Goal: Task Accomplishment & Management: Use online tool/utility

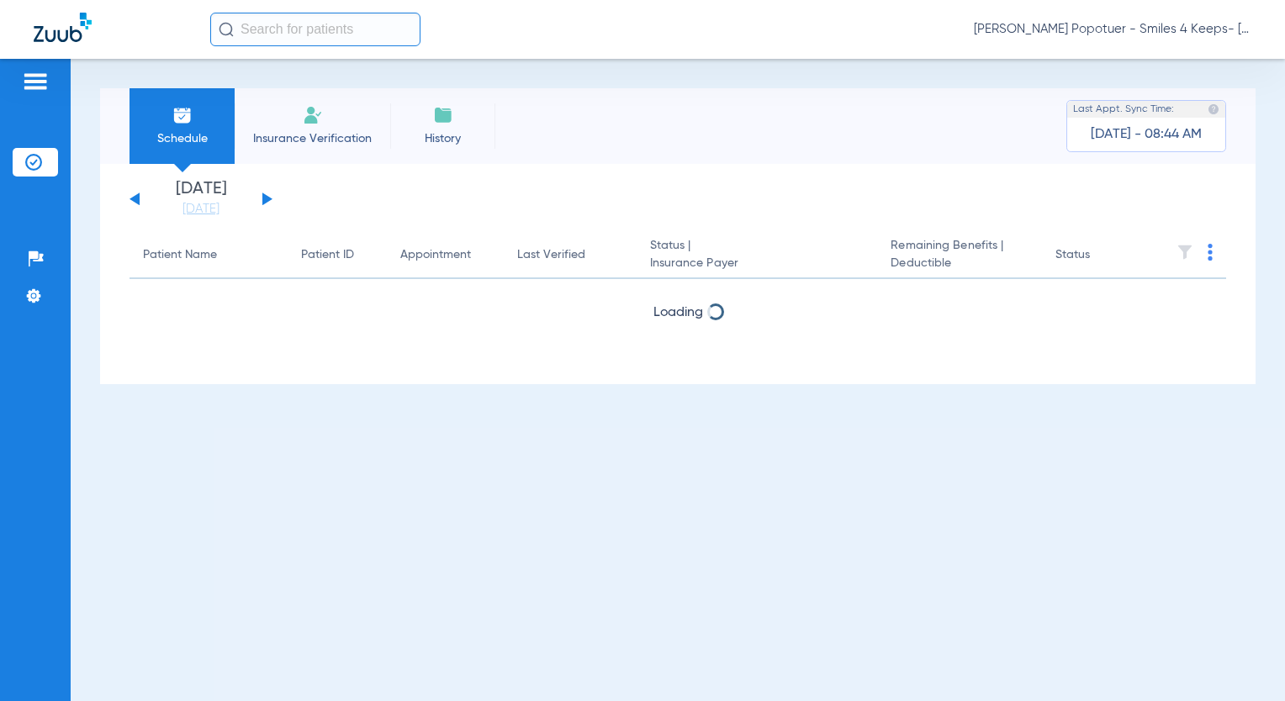
click at [1201, 30] on span "[PERSON_NAME] Popotuer - Smiles 4 Keeps- [GEOGRAPHIC_DATA] | Abra Dental" at bounding box center [1112, 29] width 277 height 17
click at [1193, 62] on span "Account Selection" at bounding box center [1188, 60] width 94 height 12
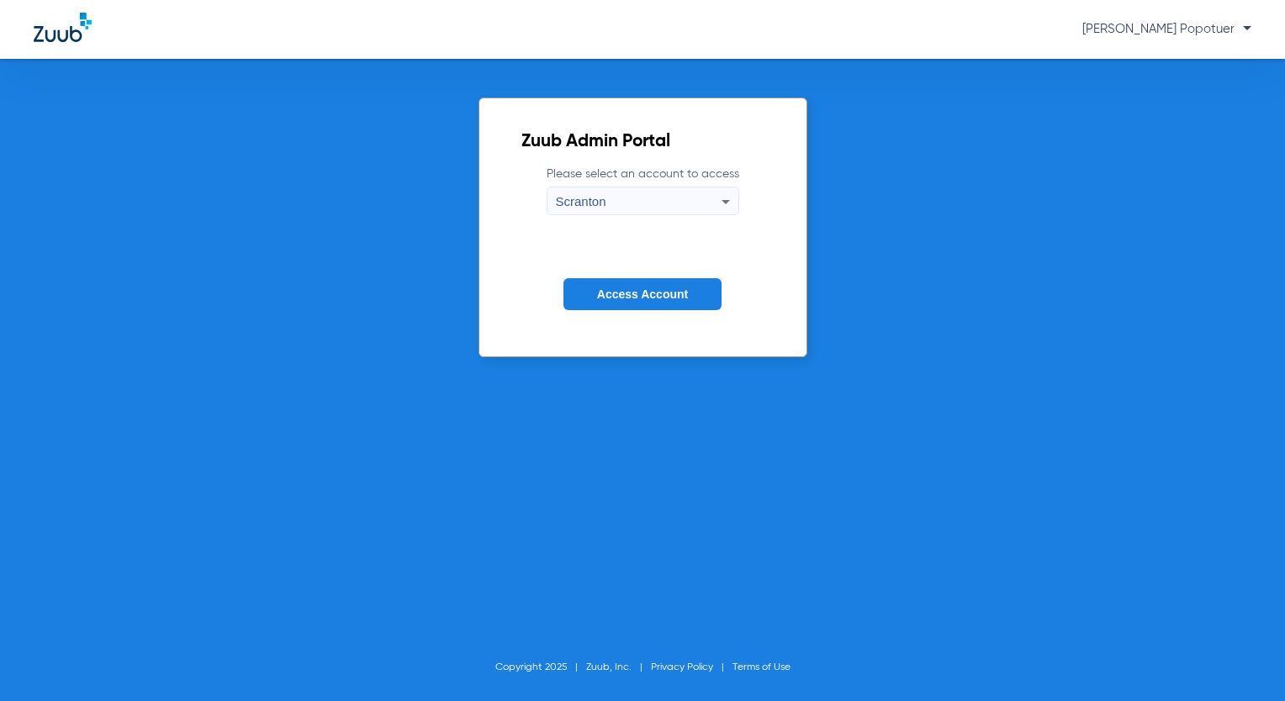
click at [574, 201] on span "Scranton" at bounding box center [581, 201] width 50 height 14
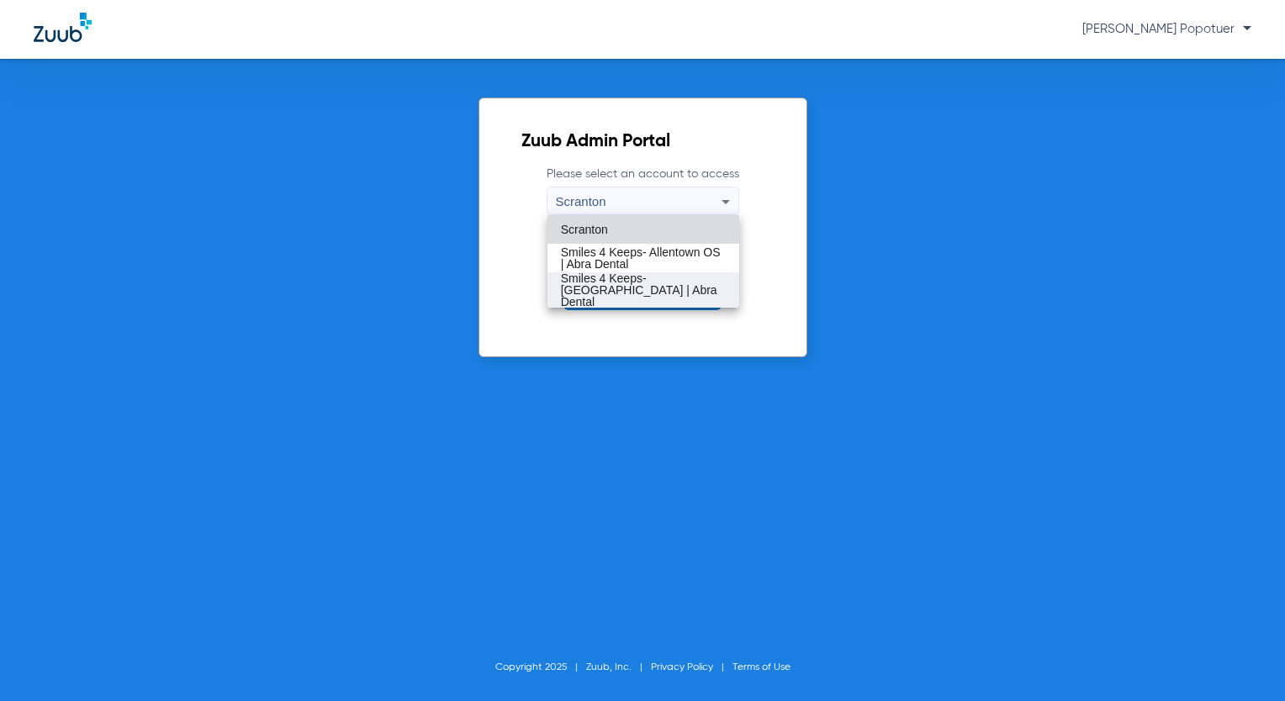
click at [666, 289] on span "Smiles 4 Keeps- [GEOGRAPHIC_DATA] | Abra Dental" at bounding box center [643, 289] width 165 height 35
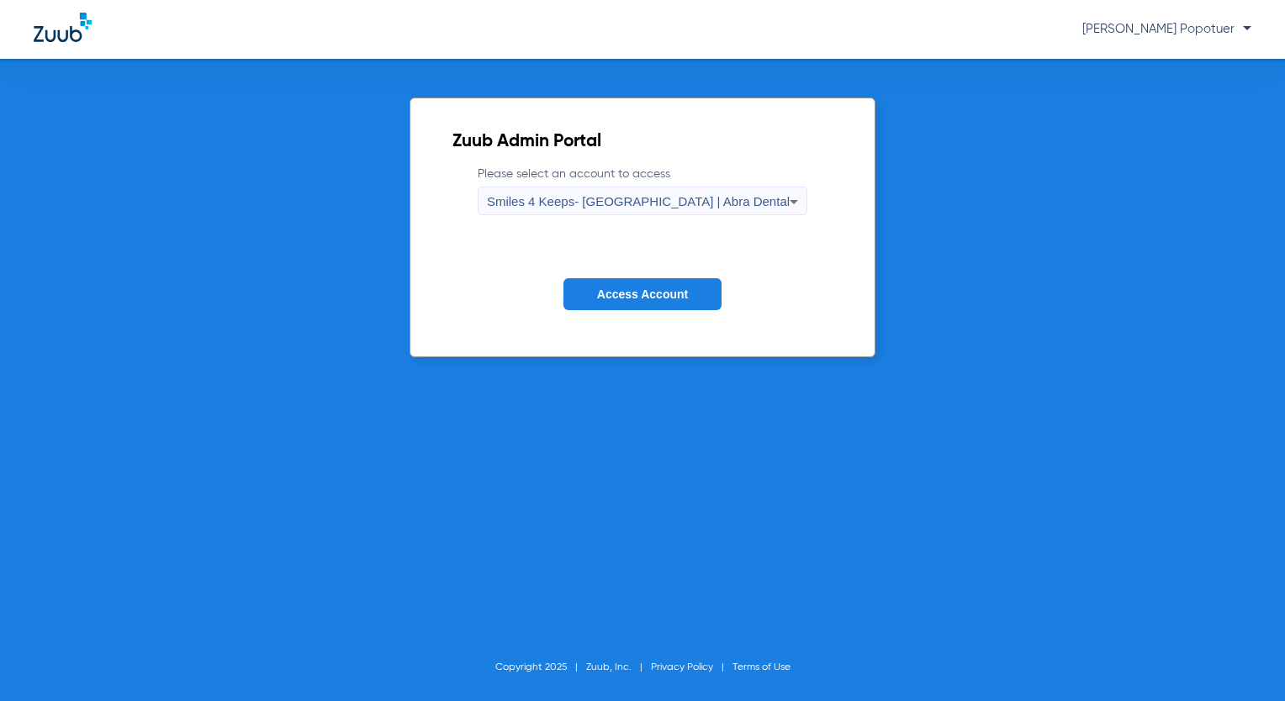
click at [666, 289] on span "Access Account" at bounding box center [642, 294] width 91 height 13
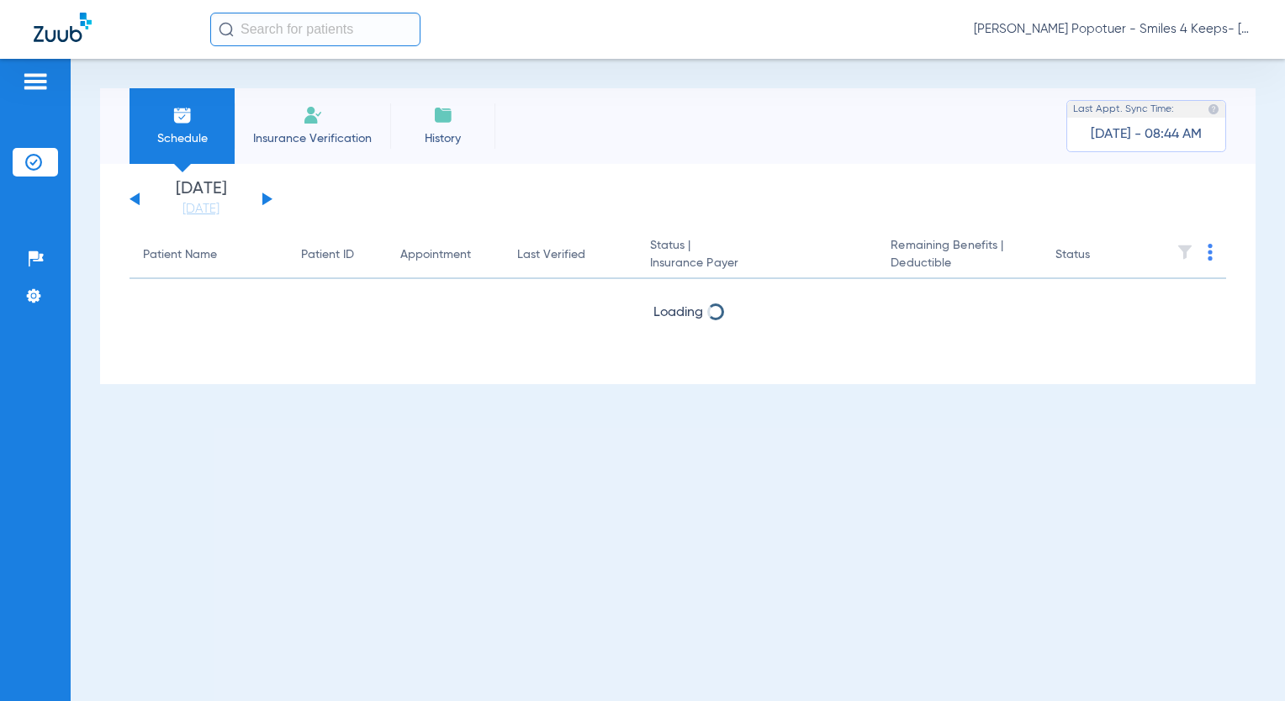
click at [267, 208] on div "[DATE] [DATE] [DATE] [DATE] [DATE] [DATE] [DATE] [DATE] [DATE] [DATE] [DATE] [D…" at bounding box center [200, 199] width 143 height 37
click at [264, 199] on button at bounding box center [267, 199] width 10 height 13
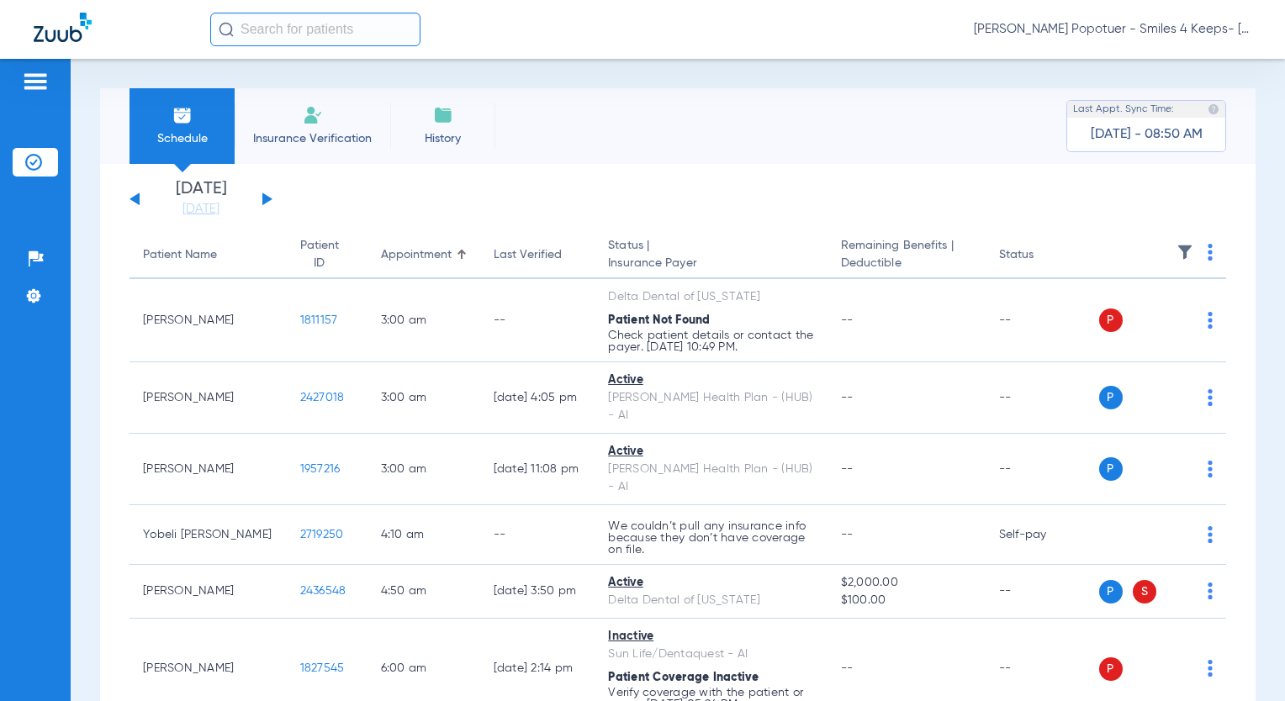
click at [1190, 25] on span "[PERSON_NAME] Popotuer - Smiles 4 Keeps- [GEOGRAPHIC_DATA] | Abra Dental" at bounding box center [1112, 29] width 277 height 17
click at [1182, 56] on span "Account Selection" at bounding box center [1188, 60] width 94 height 12
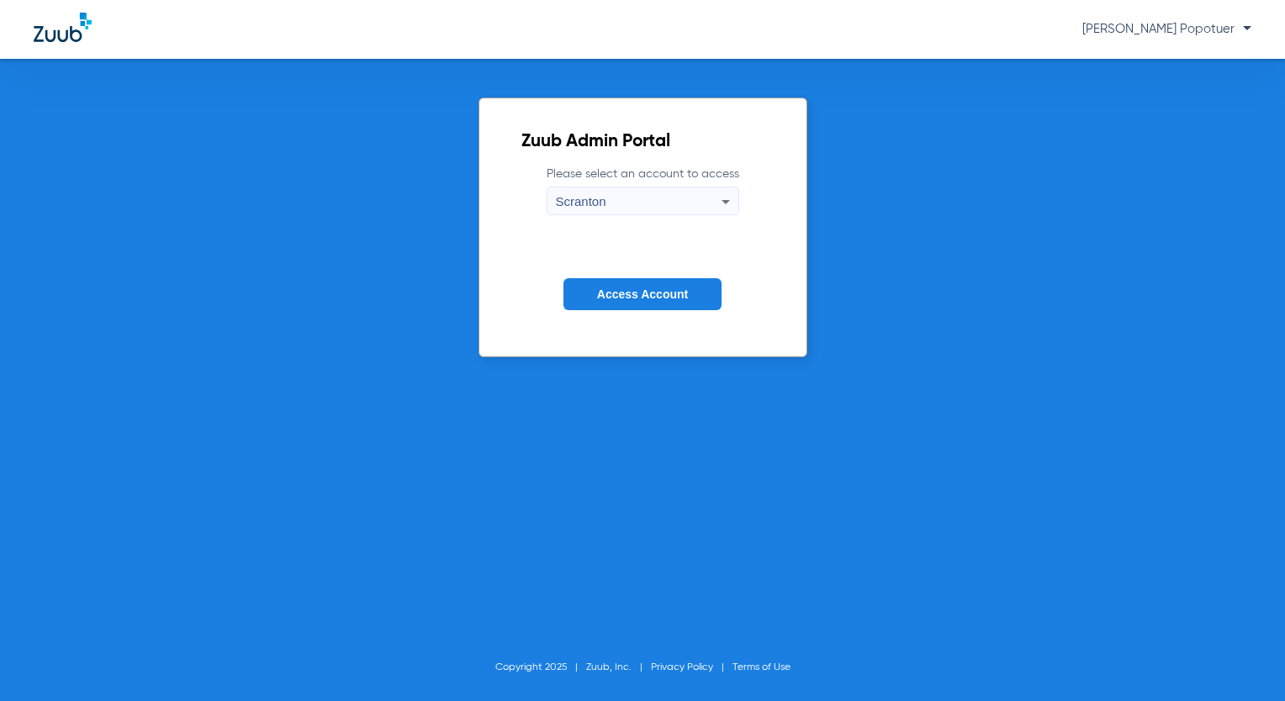
click at [638, 198] on div "Scranton" at bounding box center [639, 201] width 166 height 29
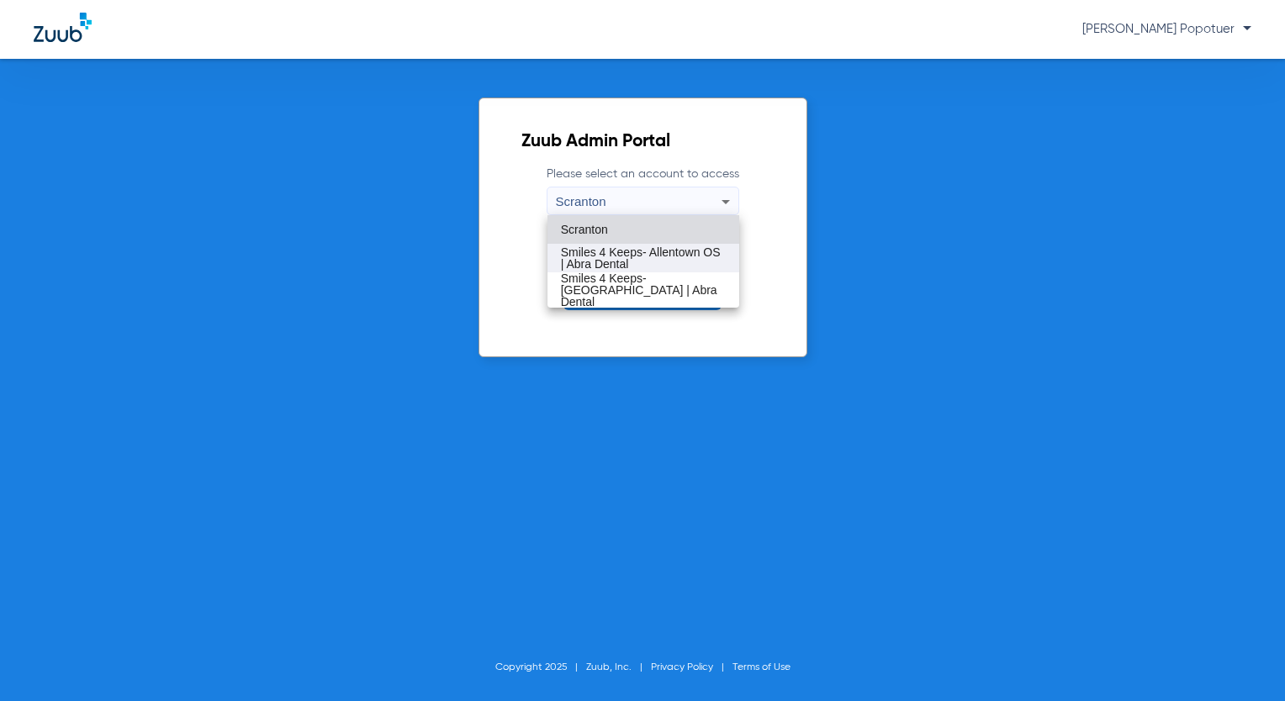
click at [643, 250] on span "Smiles 4 Keeps- Allentown OS | Abra Dental" at bounding box center [643, 258] width 165 height 24
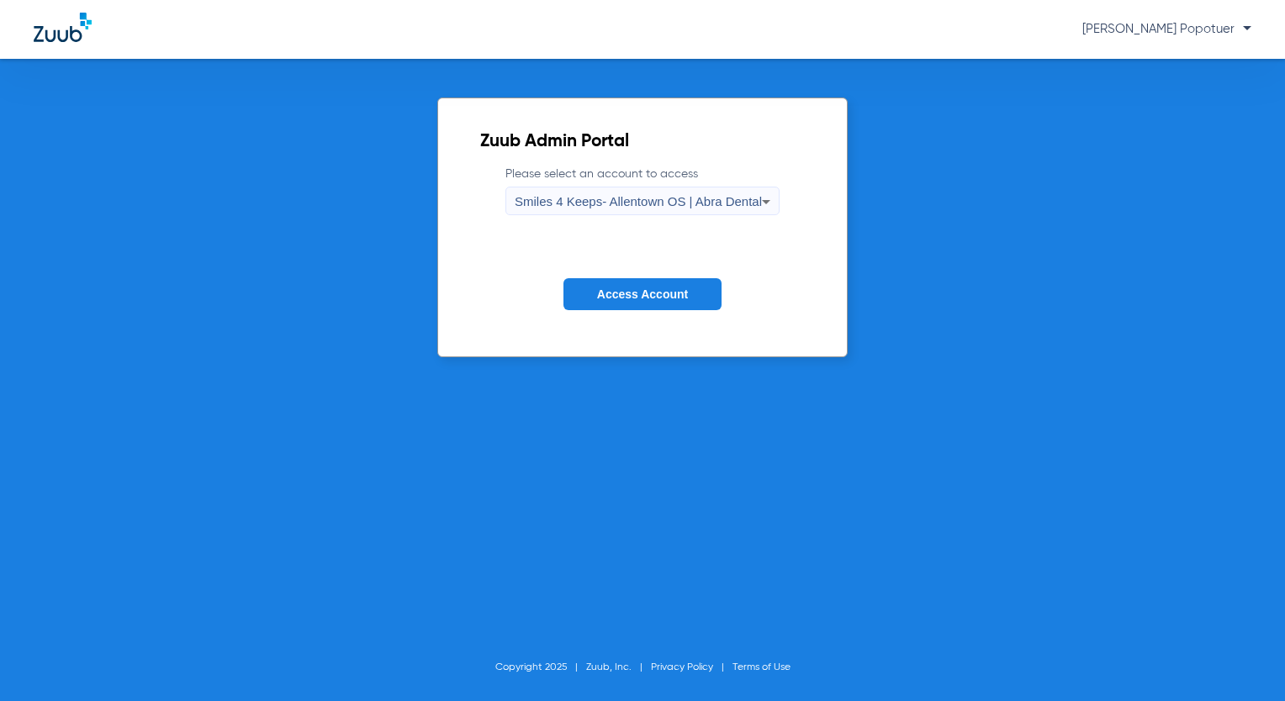
click at [650, 289] on span "Access Account" at bounding box center [642, 294] width 91 height 13
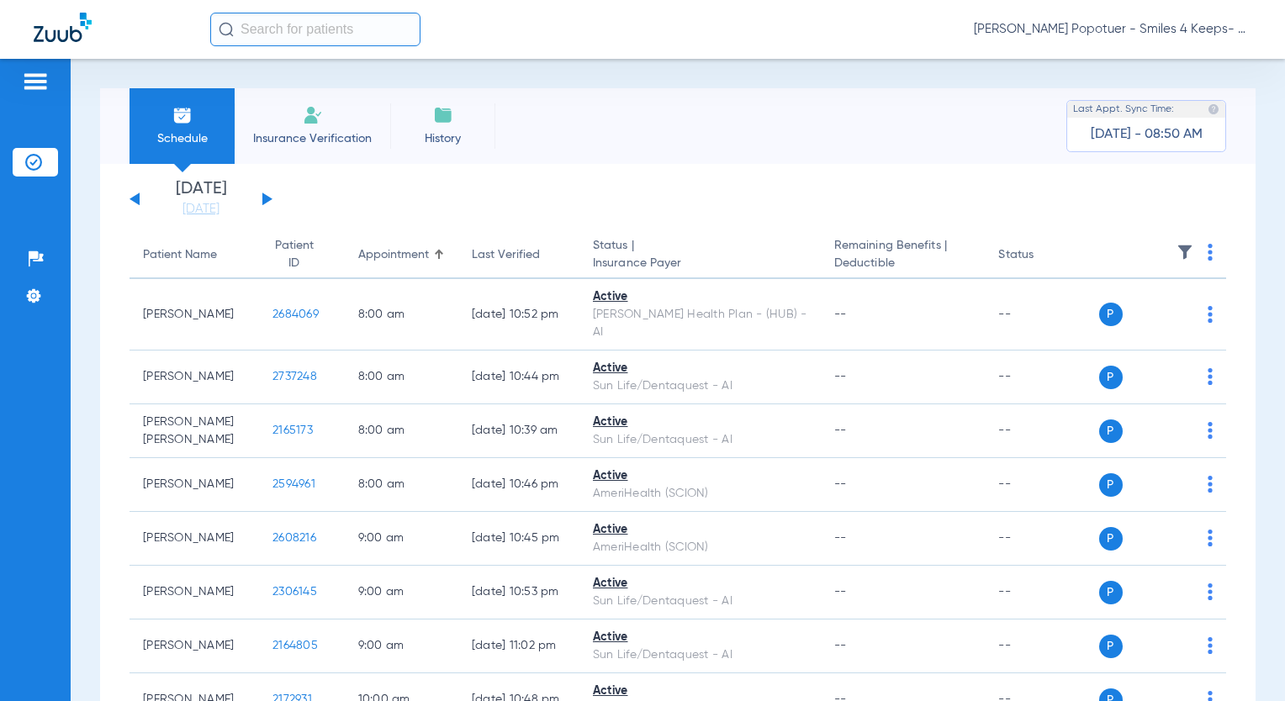
click at [259, 201] on div "[DATE] [DATE] [DATE] [DATE] [DATE] [DATE] [DATE] [DATE] [DATE] [DATE] [DATE] [D…" at bounding box center [200, 199] width 143 height 37
click at [265, 200] on button at bounding box center [267, 199] width 10 height 13
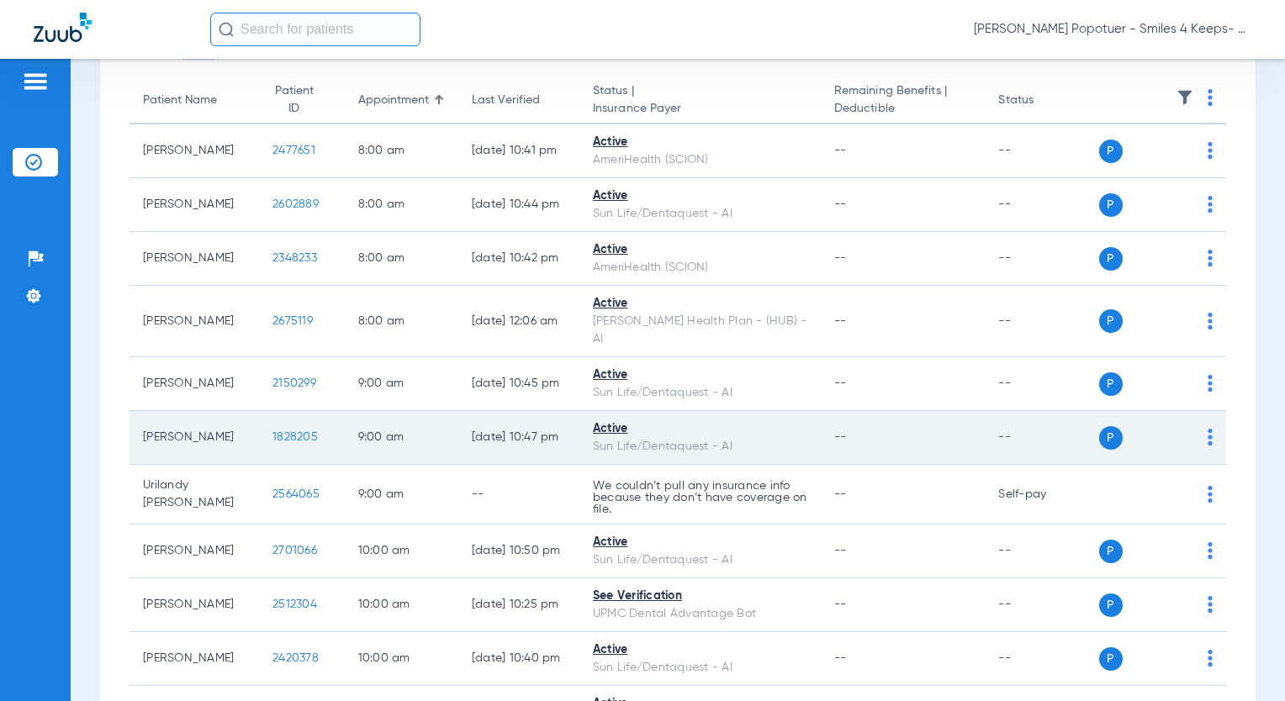
scroll to position [252, 0]
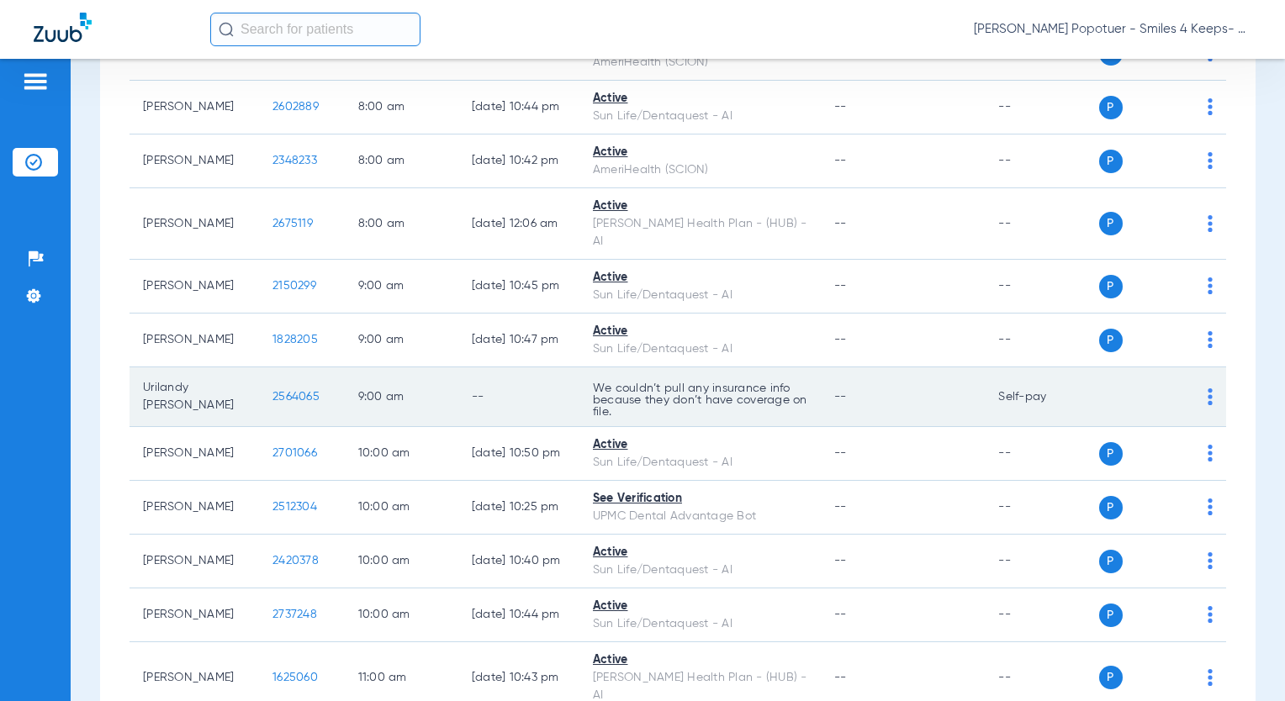
drag, startPoint x: 251, startPoint y: 382, endPoint x: 302, endPoint y: 397, distance: 52.7
click at [304, 399] on td "2564065" at bounding box center [302, 397] width 86 height 60
drag, startPoint x: 302, startPoint y: 397, endPoint x: 290, endPoint y: 377, distance: 23.4
copy span "2564065"
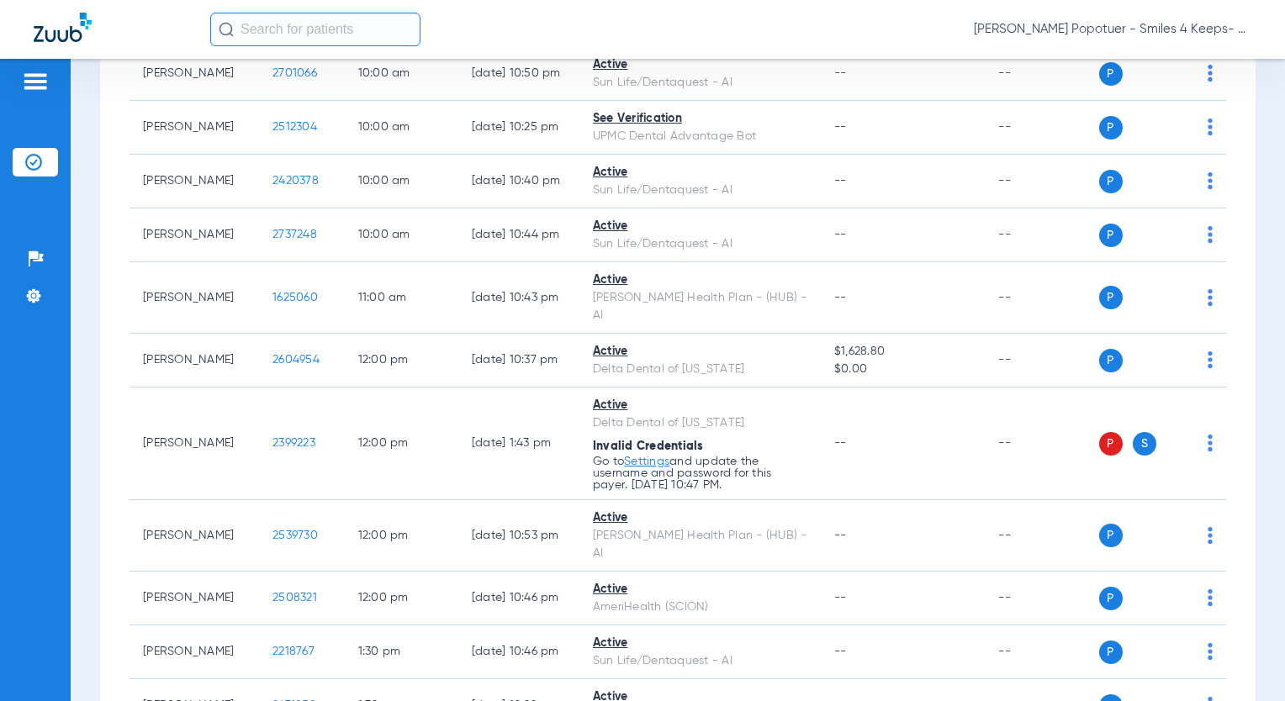
scroll to position [673, 0]
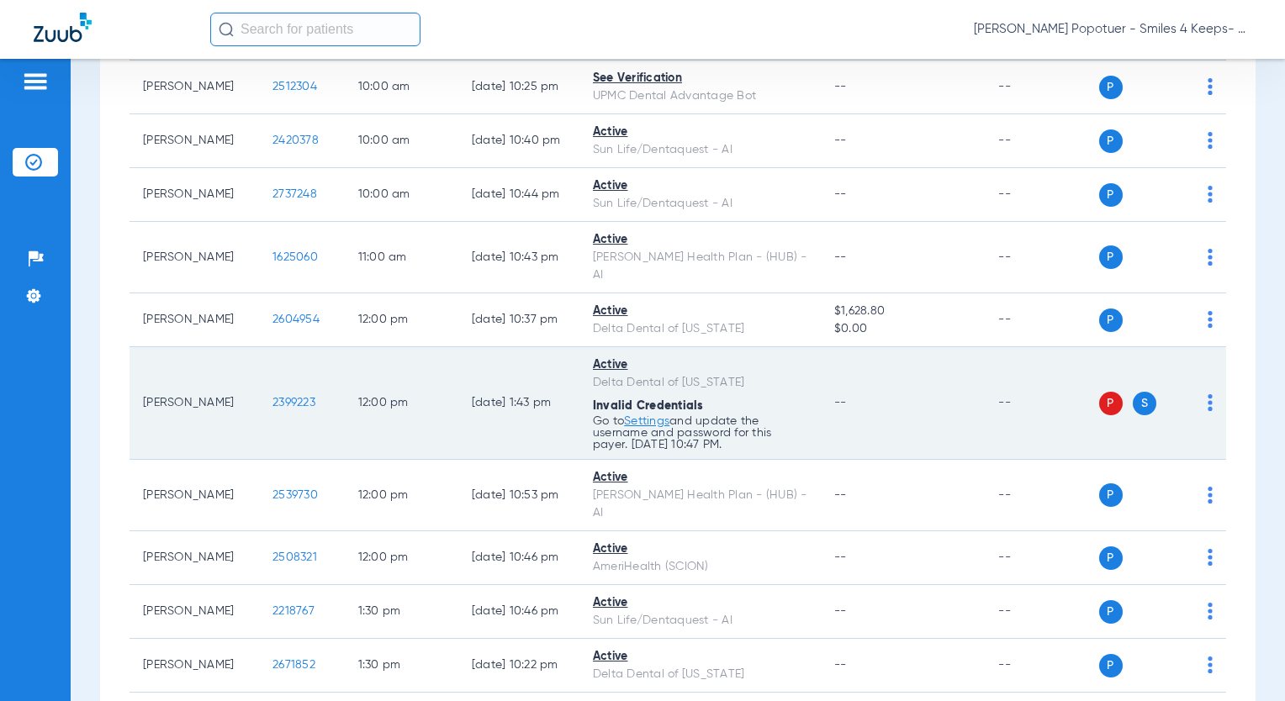
drag, startPoint x: 252, startPoint y: 367, endPoint x: 300, endPoint y: 385, distance: 51.4
click at [300, 385] on td "2399223" at bounding box center [302, 403] width 86 height 113
drag, startPoint x: 300, startPoint y: 385, endPoint x: 293, endPoint y: 362, distance: 24.7
copy span "2399223"
click at [1201, 365] on td "P S" at bounding box center [1163, 403] width 128 height 113
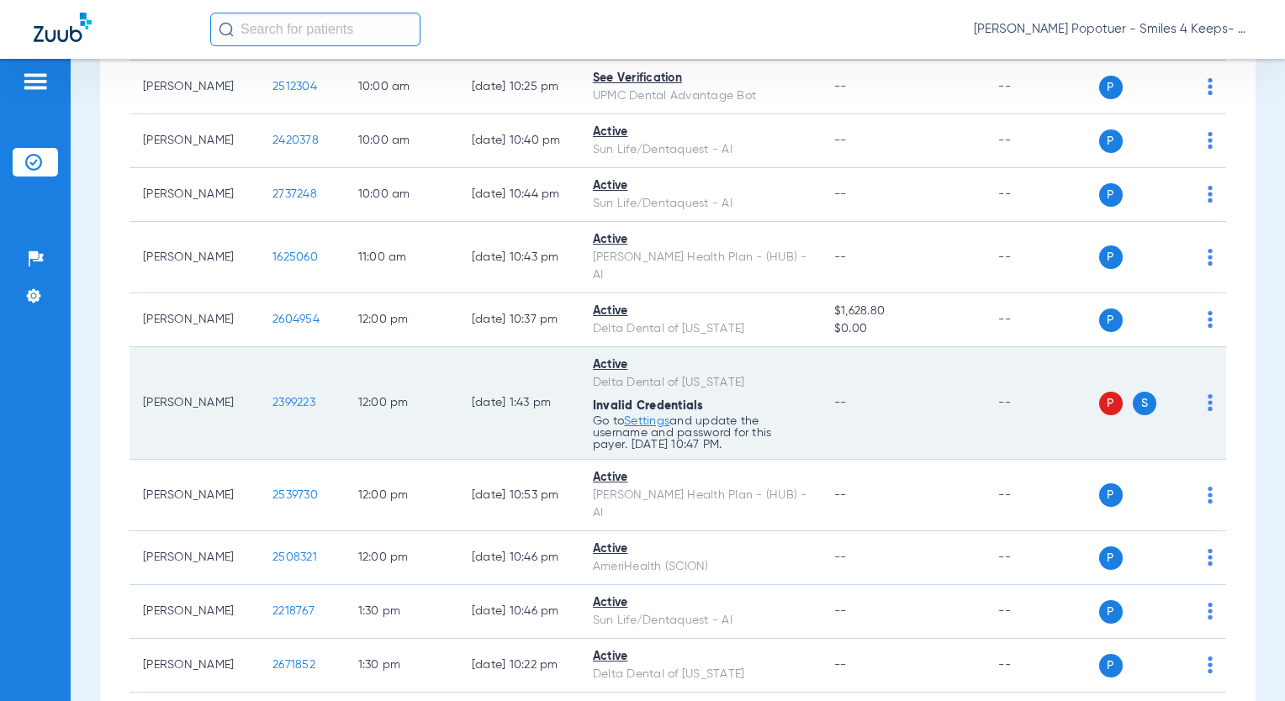
click at [1207, 394] on img at bounding box center [1209, 402] width 5 height 17
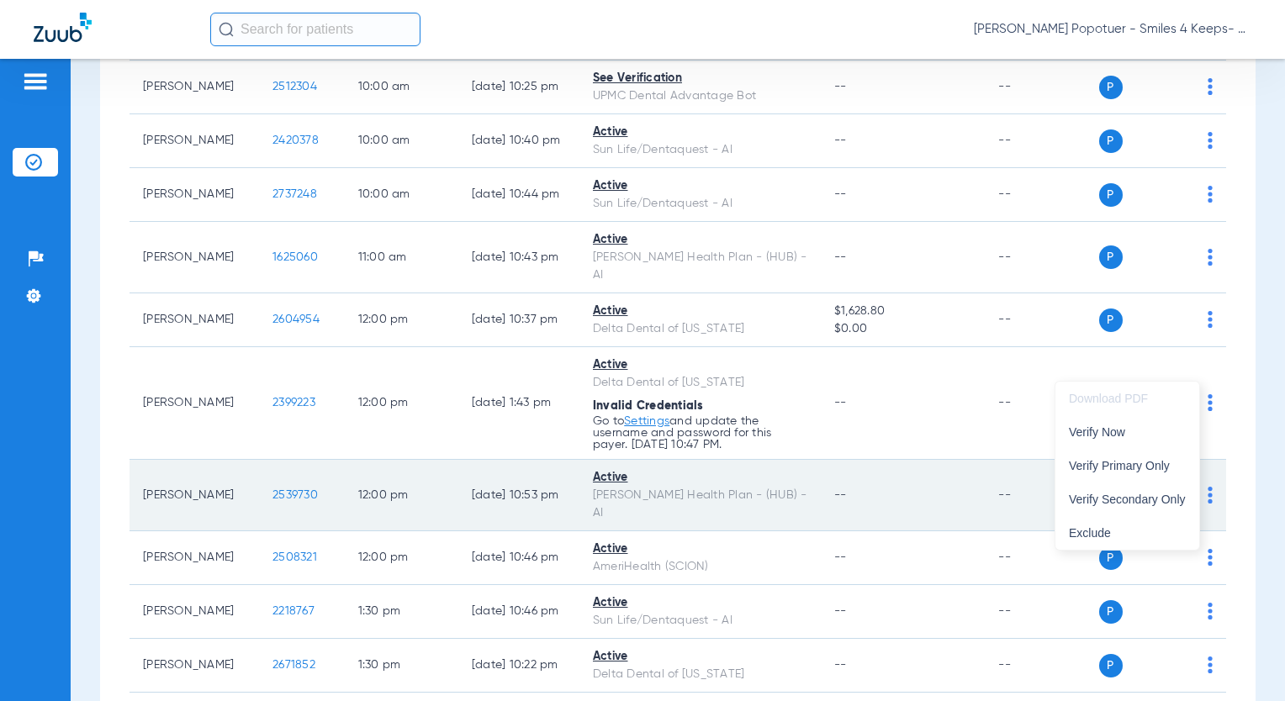
click at [1131, 428] on span "Verify Now" at bounding box center [1127, 432] width 117 height 12
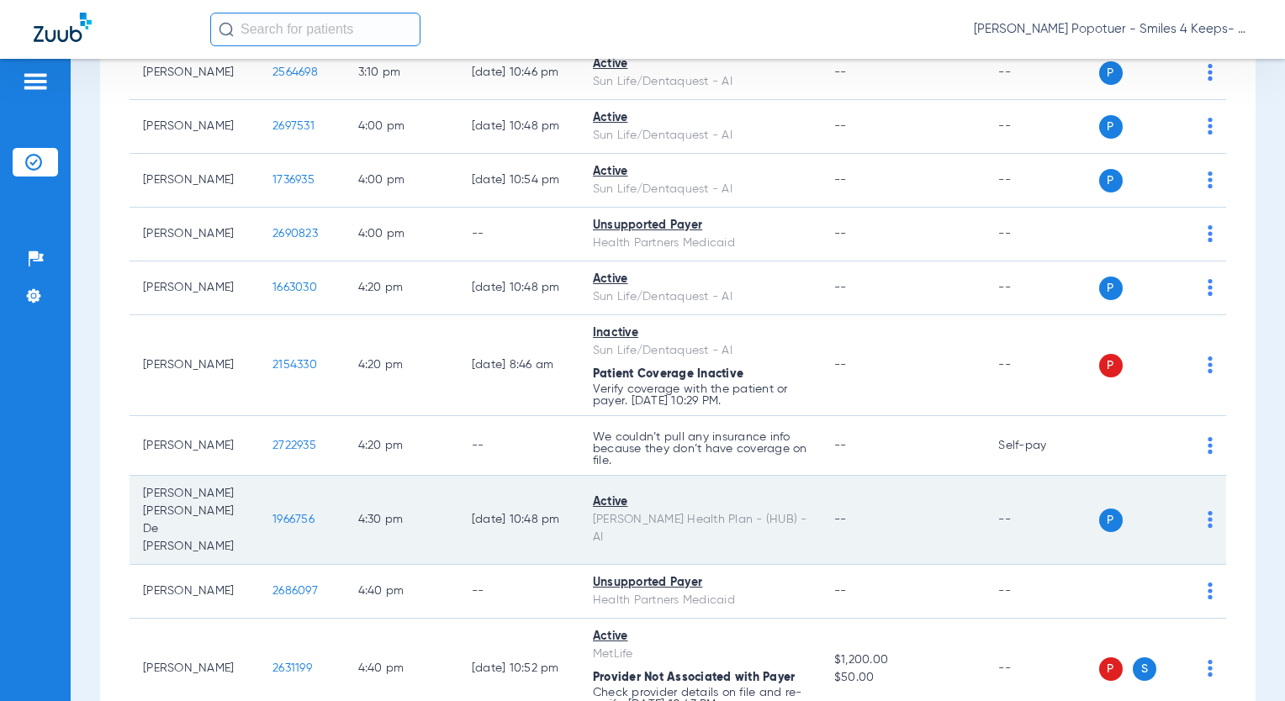
scroll to position [2519, 0]
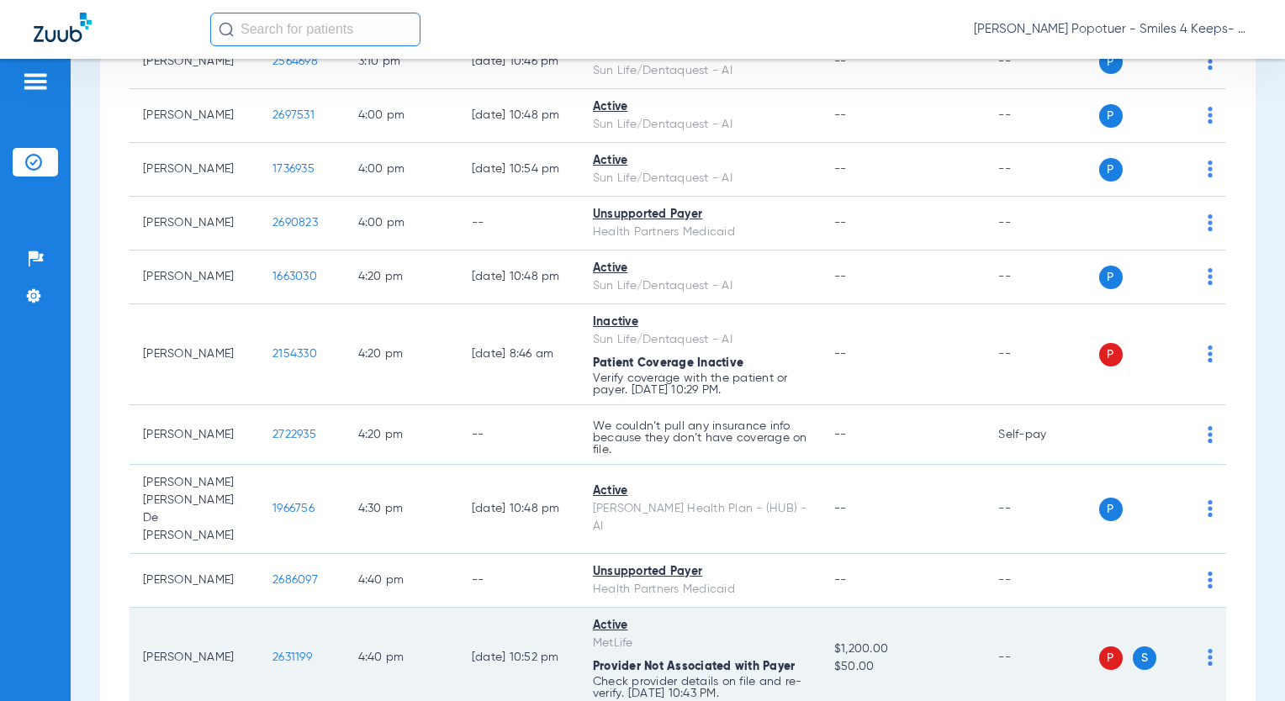
drag, startPoint x: 251, startPoint y: 547, endPoint x: 295, endPoint y: 558, distance: 46.1
click at [295, 608] on td "2631199" at bounding box center [302, 658] width 86 height 101
drag, startPoint x: 295, startPoint y: 558, endPoint x: 280, endPoint y: 547, distance: 19.2
copy span "2631199"
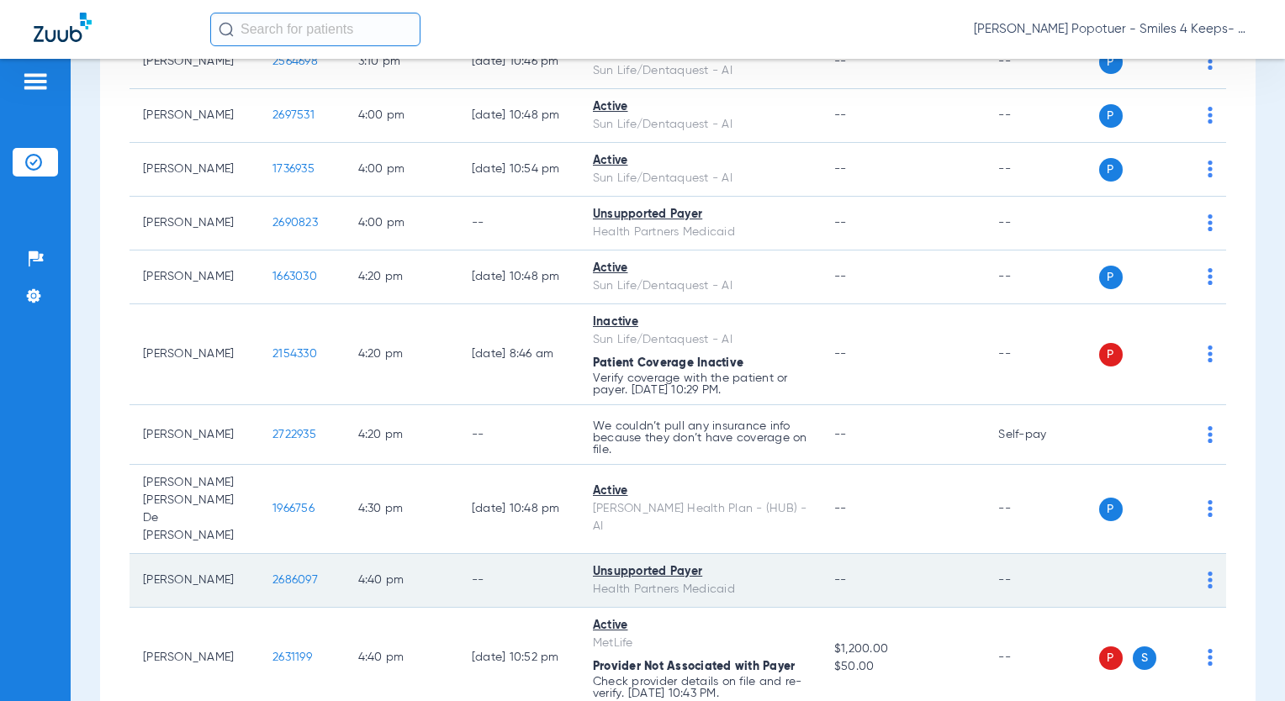
drag, startPoint x: 246, startPoint y: 471, endPoint x: 300, endPoint y: 483, distance: 55.9
click at [300, 554] on td "2686097" at bounding box center [302, 581] width 86 height 54
drag, startPoint x: 300, startPoint y: 483, endPoint x: 293, endPoint y: 469, distance: 15.0
copy span "2686097"
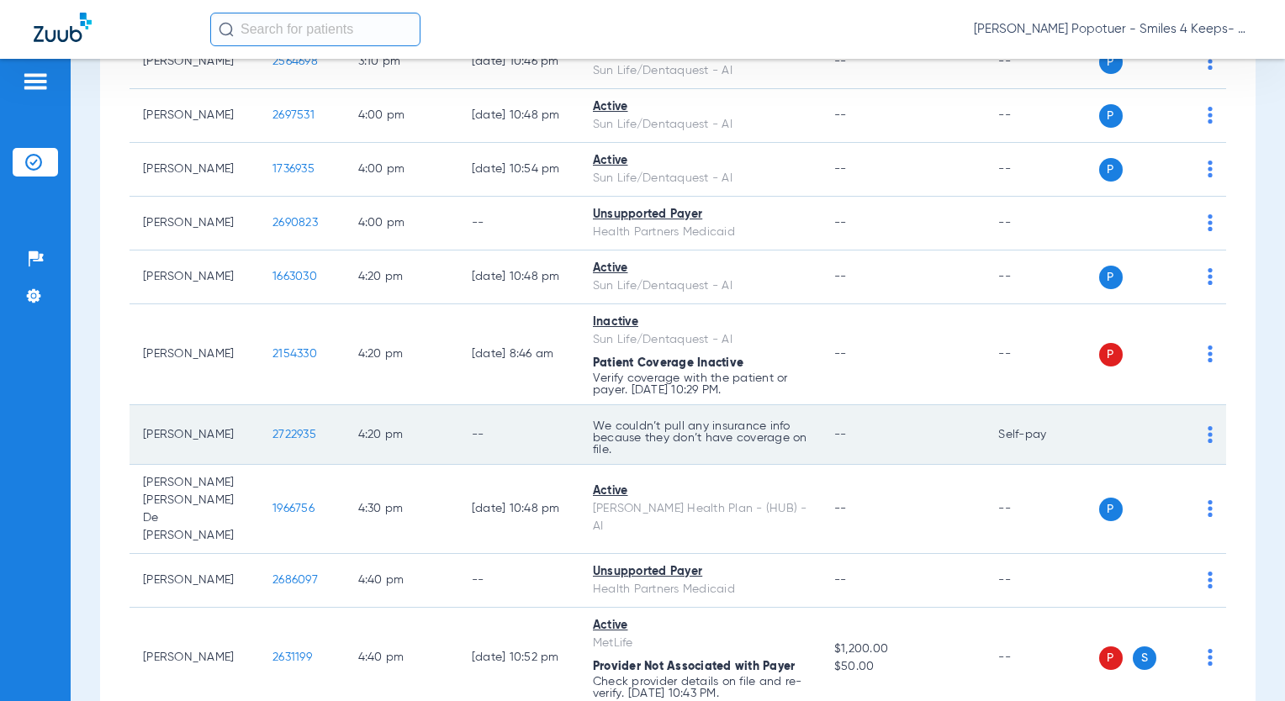
drag, startPoint x: 246, startPoint y: 348, endPoint x: 346, endPoint y: 356, distance: 101.2
click at [346, 405] on tr "Kloee [PERSON_NAME] 2722935 4:20 PM -- We couldn’t pull any insurance info beca…" at bounding box center [677, 435] width 1096 height 60
drag, startPoint x: 346, startPoint y: 356, endPoint x: 305, endPoint y: 348, distance: 41.1
click at [305, 405] on td "2722935" at bounding box center [302, 435] width 86 height 60
click at [223, 405] on td "[PERSON_NAME]" at bounding box center [193, 435] width 129 height 60
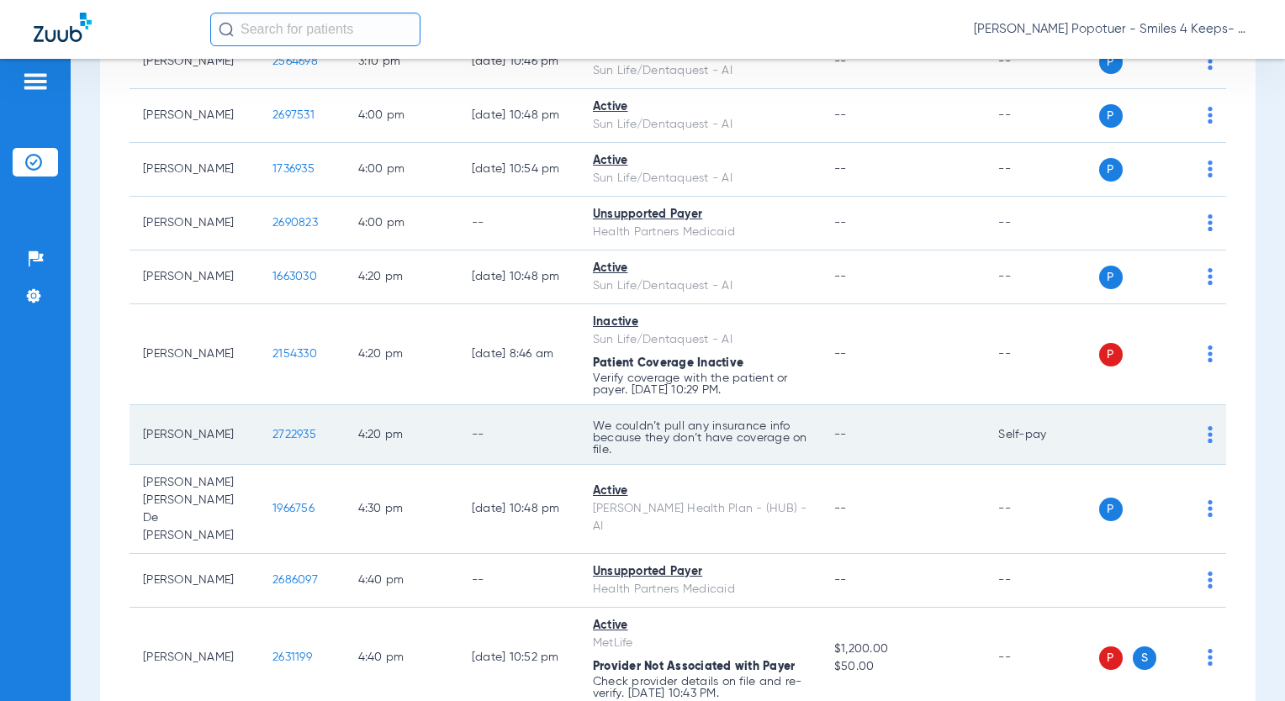
drag, startPoint x: 252, startPoint y: 338, endPoint x: 297, endPoint y: 348, distance: 45.7
click at [297, 405] on td "2722935" at bounding box center [302, 435] width 86 height 60
drag, startPoint x: 297, startPoint y: 348, endPoint x: 291, endPoint y: 335, distance: 13.9
copy span "2722935"
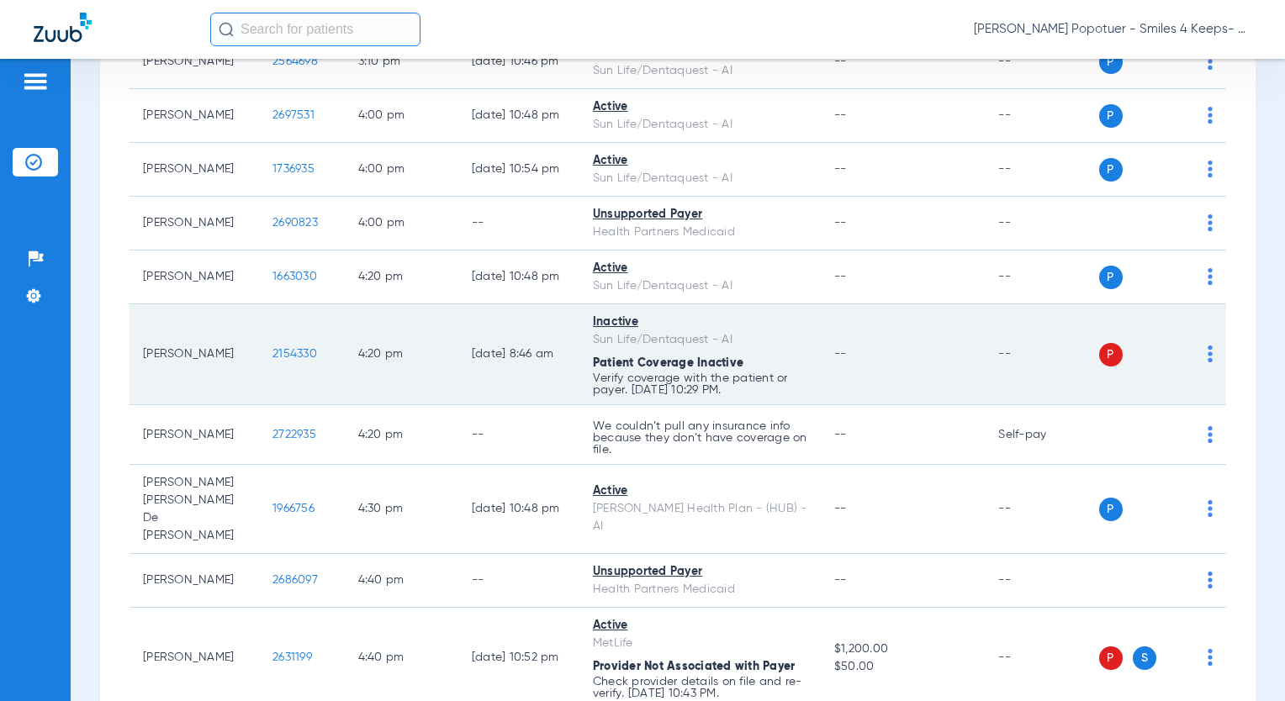
drag, startPoint x: 246, startPoint y: 264, endPoint x: 307, endPoint y: 271, distance: 60.9
click at [307, 304] on td "2154330" at bounding box center [302, 354] width 86 height 101
drag, startPoint x: 307, startPoint y: 271, endPoint x: 272, endPoint y: 259, distance: 37.2
copy span "2154330"
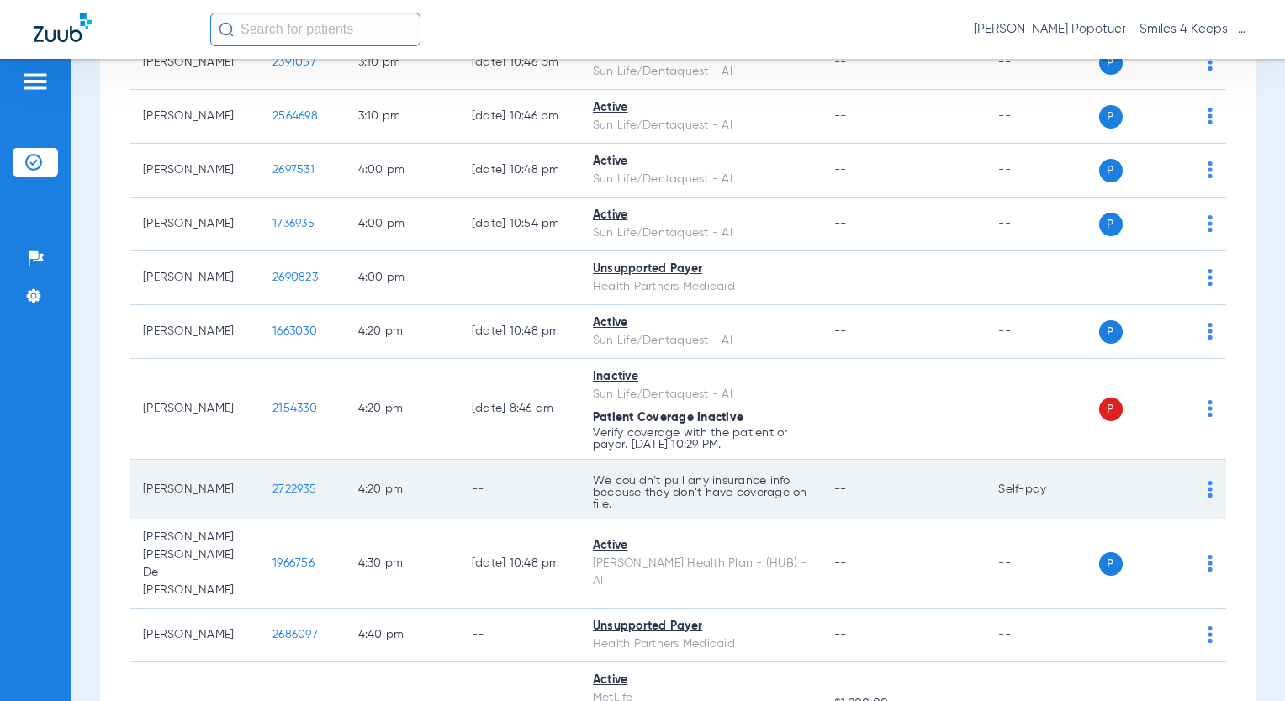
scroll to position [2435, 0]
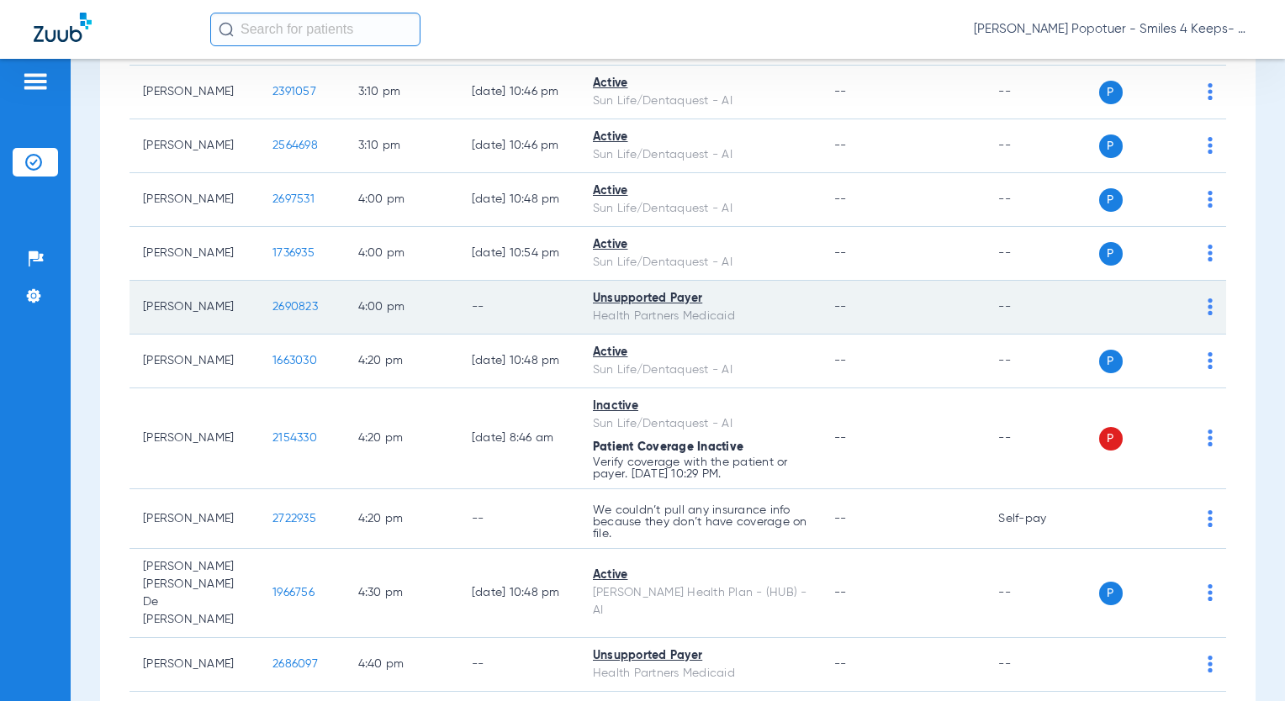
drag, startPoint x: 252, startPoint y: 214, endPoint x: 303, endPoint y: 231, distance: 53.4
click at [303, 281] on td "2690823" at bounding box center [302, 308] width 86 height 54
drag, startPoint x: 303, startPoint y: 231, endPoint x: 259, endPoint y: 214, distance: 47.2
copy span "2690823"
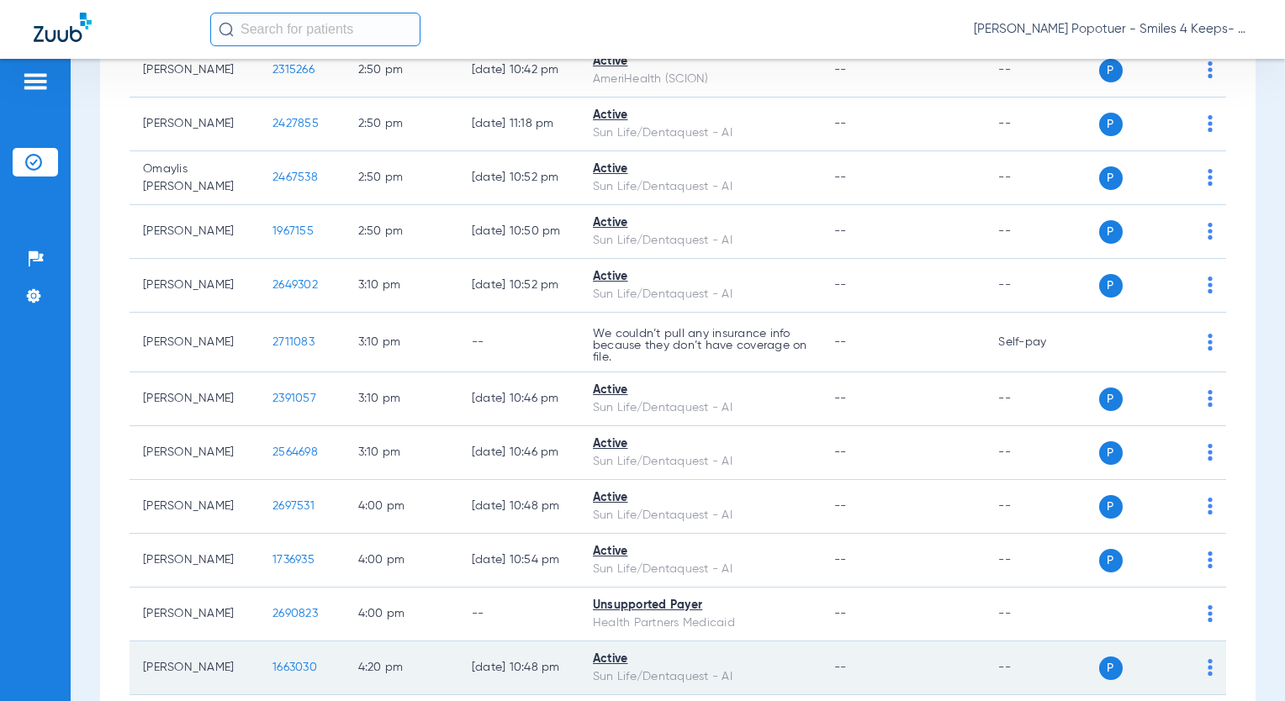
scroll to position [2099, 0]
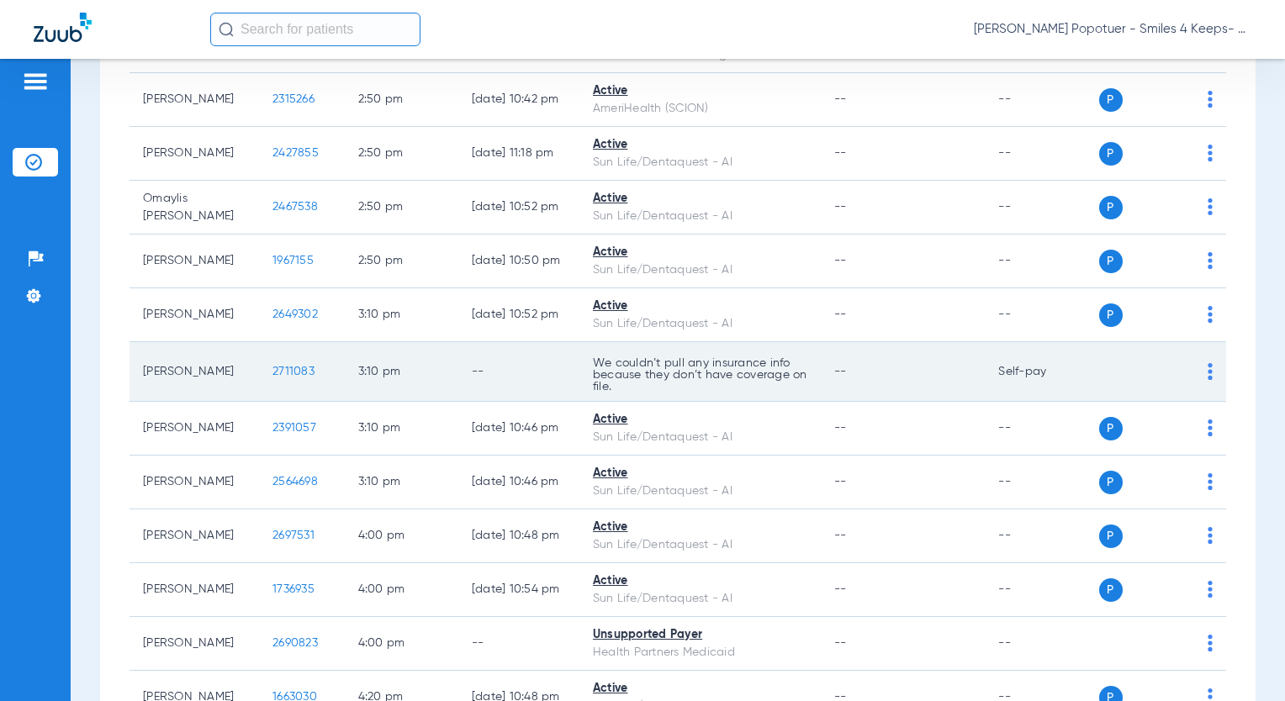
drag, startPoint x: 249, startPoint y: 279, endPoint x: 298, endPoint y: 287, distance: 50.2
click at [298, 342] on td "2711083" at bounding box center [302, 372] width 86 height 60
drag, startPoint x: 298, startPoint y: 287, endPoint x: 277, endPoint y: 279, distance: 22.3
copy span "2711083"
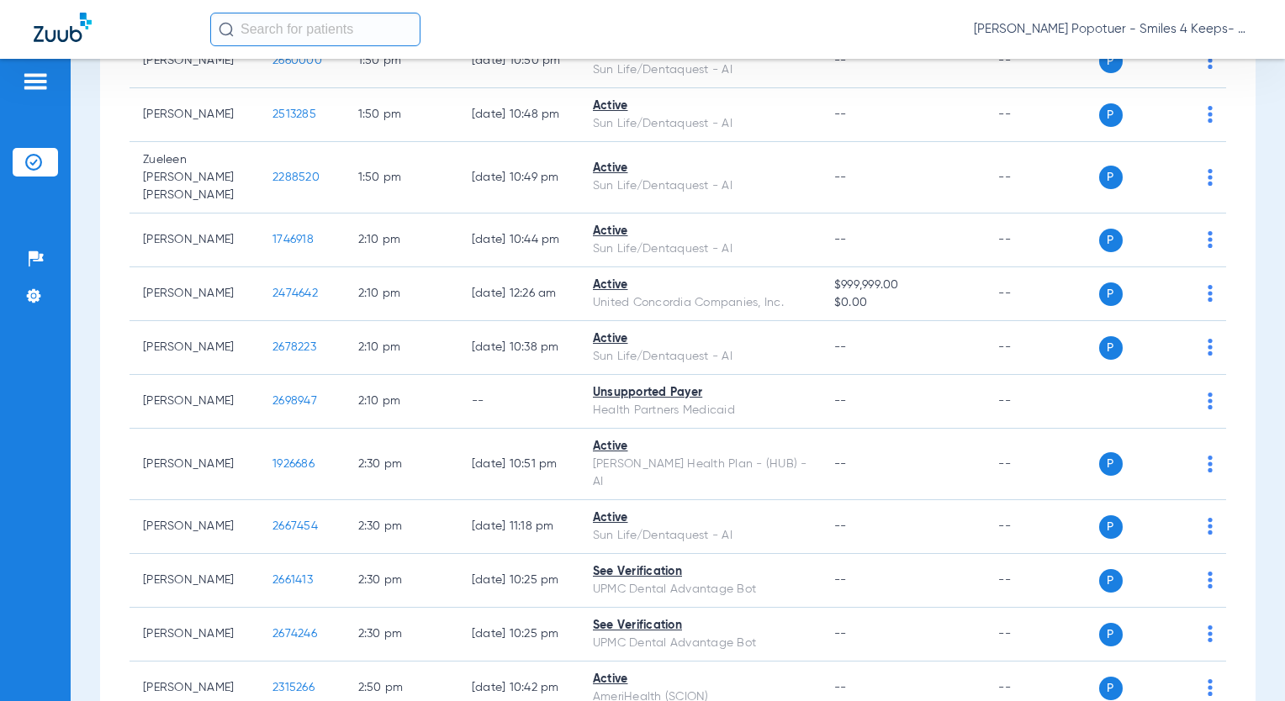
scroll to position [1342, 0]
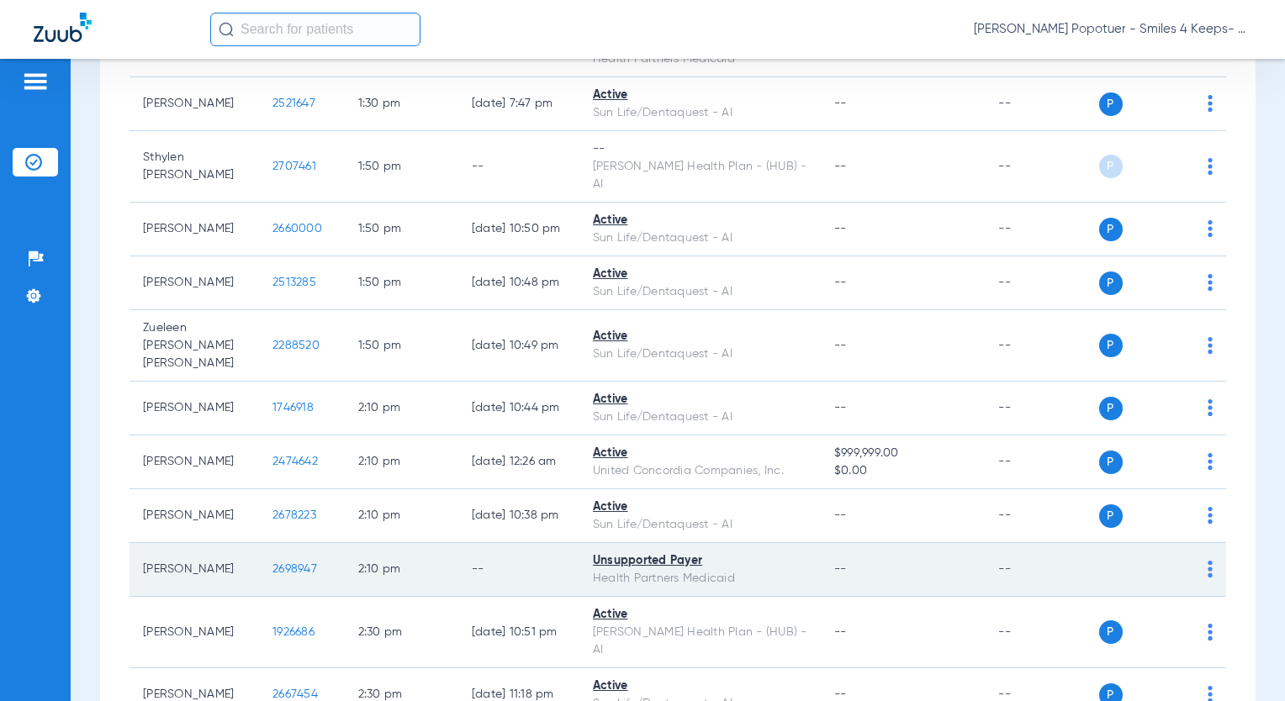
drag, startPoint x: 252, startPoint y: 486, endPoint x: 320, endPoint y: 501, distance: 69.8
click at [320, 543] on td "2698947" at bounding box center [302, 570] width 86 height 54
drag, startPoint x: 320, startPoint y: 501, endPoint x: 288, endPoint y: 476, distance: 40.7
copy span "2698947"
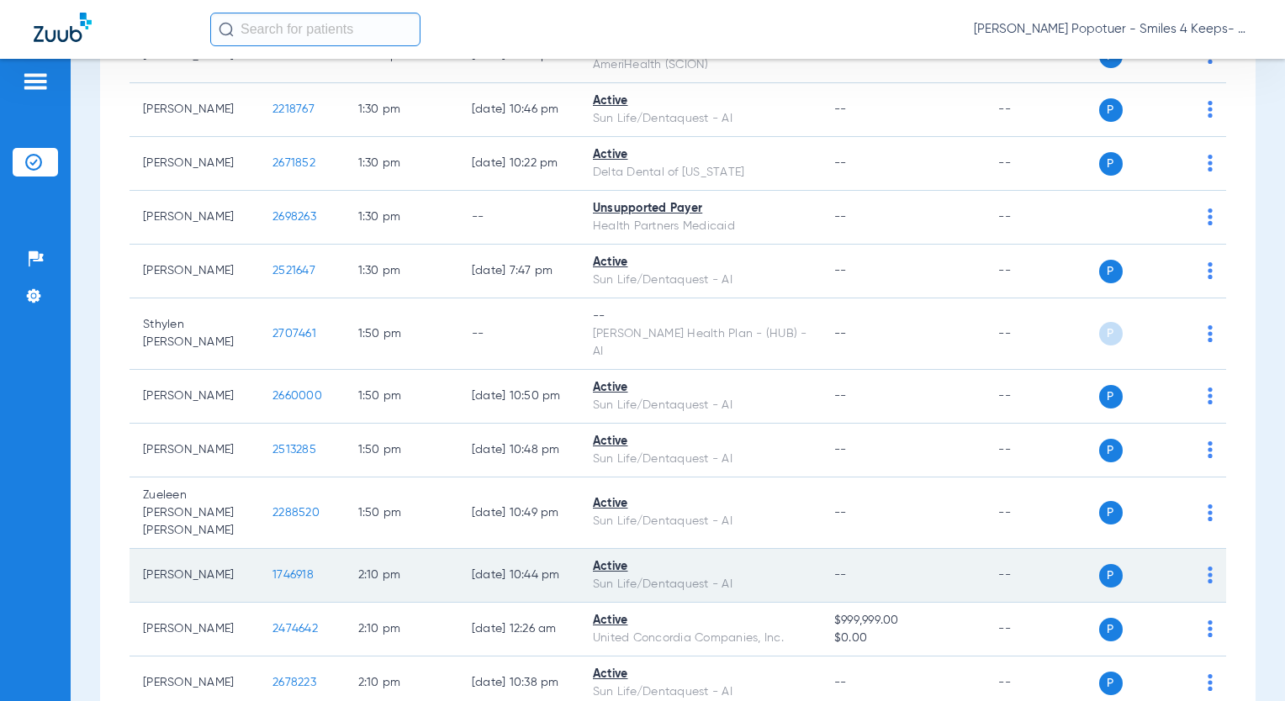
scroll to position [1174, 0]
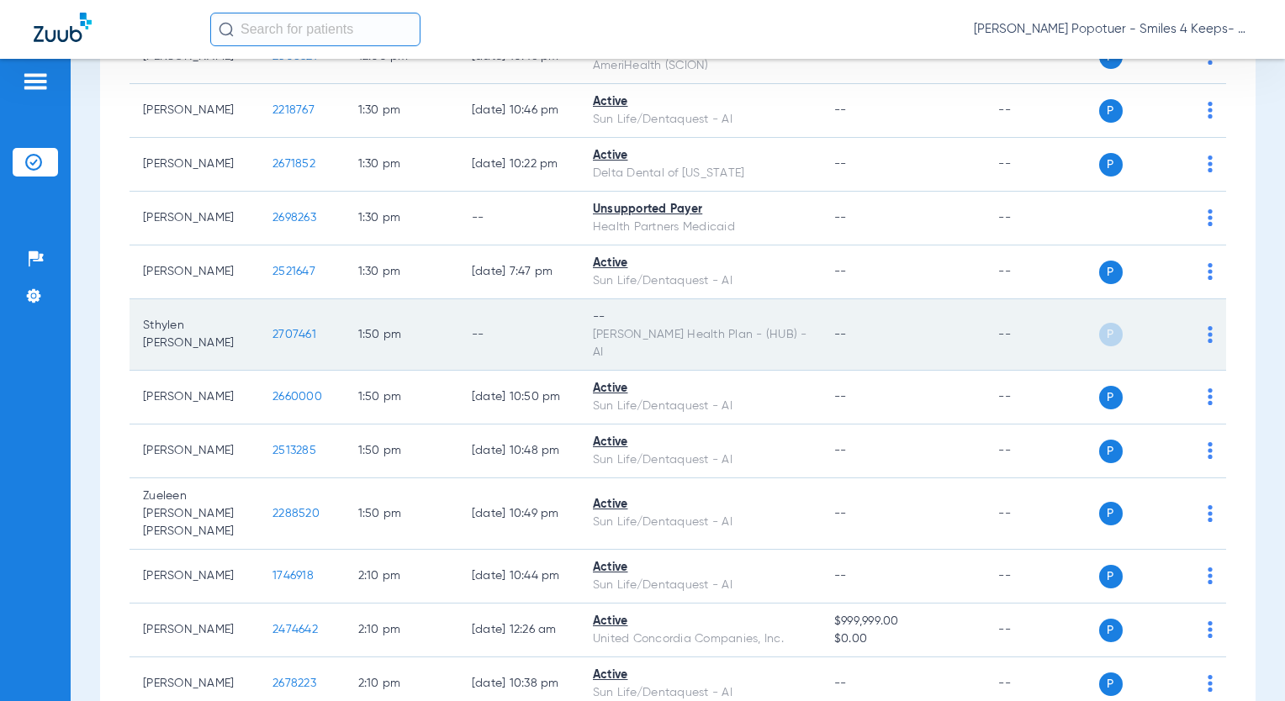
drag, startPoint x: 256, startPoint y: 277, endPoint x: 303, endPoint y: 286, distance: 47.2
click at [303, 299] on td "2707461" at bounding box center [302, 334] width 86 height 71
drag, startPoint x: 303, startPoint y: 286, endPoint x: 282, endPoint y: 267, distance: 28.0
copy span "2707461"
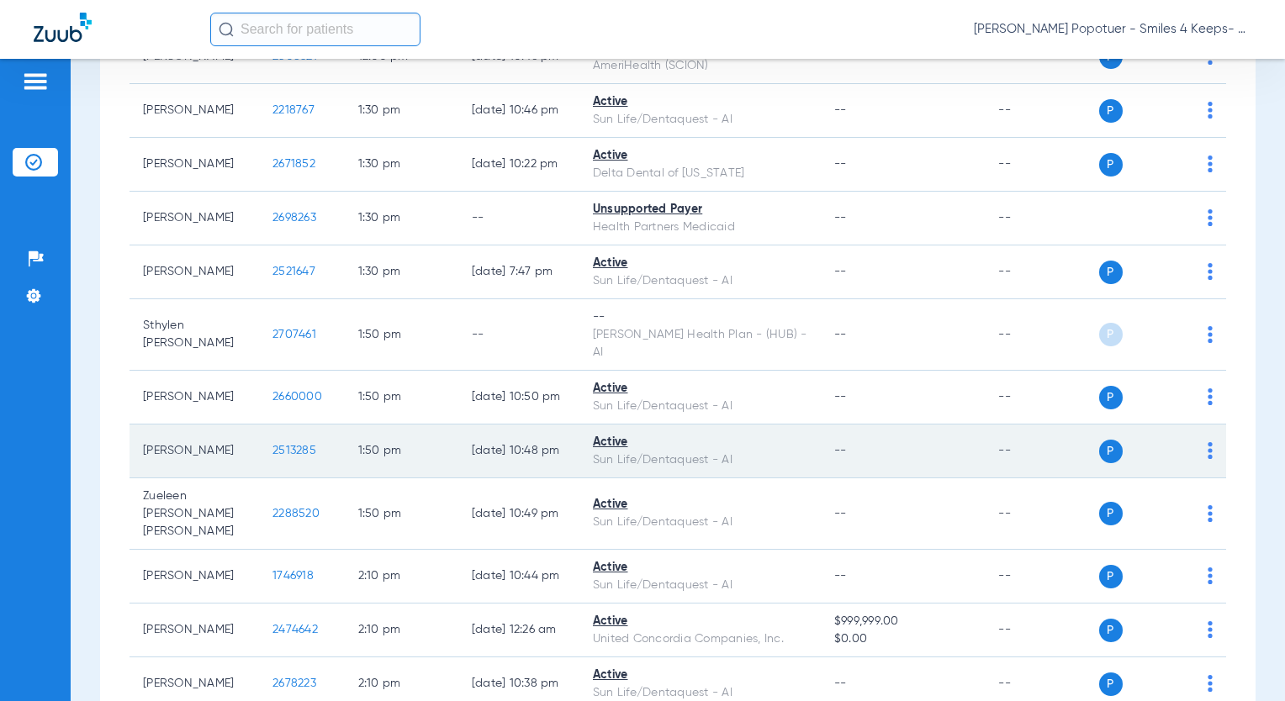
scroll to position [1090, 0]
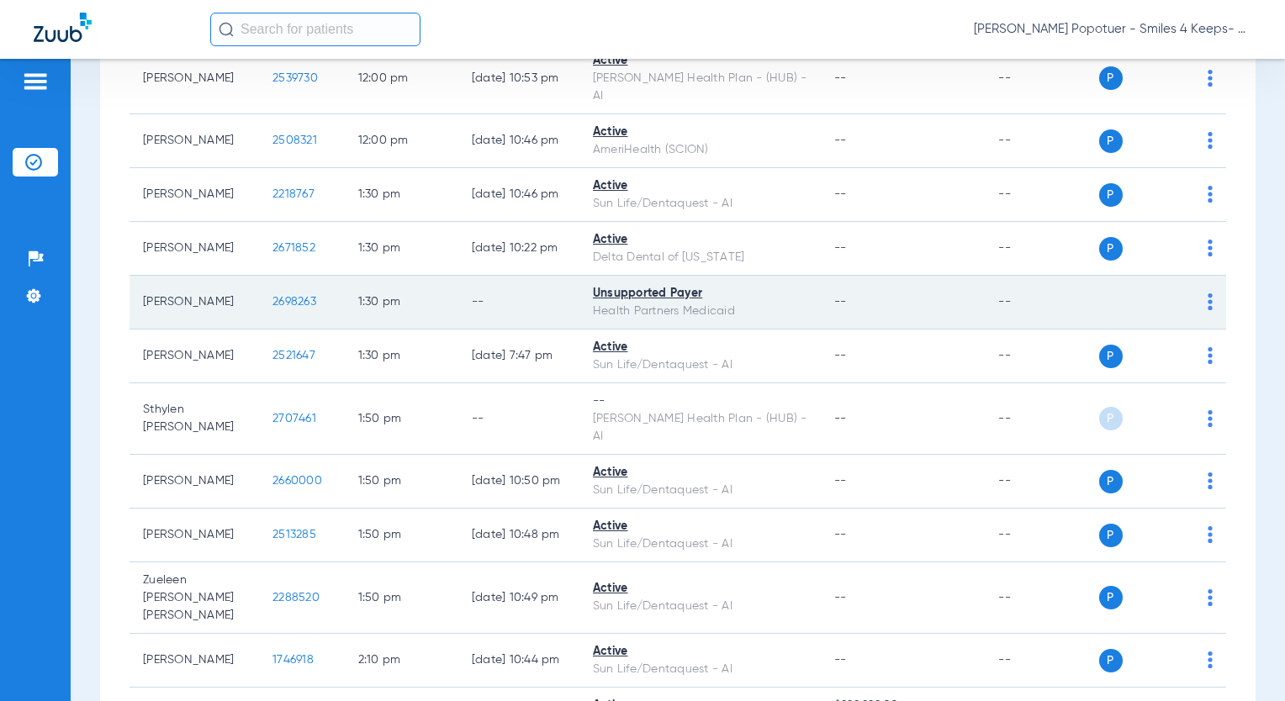
click at [345, 276] on td "1:30 PM" at bounding box center [402, 303] width 114 height 54
drag, startPoint x: 251, startPoint y: 251, endPoint x: 327, endPoint y: 256, distance: 76.7
click at [327, 276] on tr "[PERSON_NAME] 2698263 1:30 PM -- Unsupported Payer Health Partners Medicaid -- …" at bounding box center [677, 303] width 1096 height 54
drag, startPoint x: 326, startPoint y: 255, endPoint x: 290, endPoint y: 246, distance: 37.1
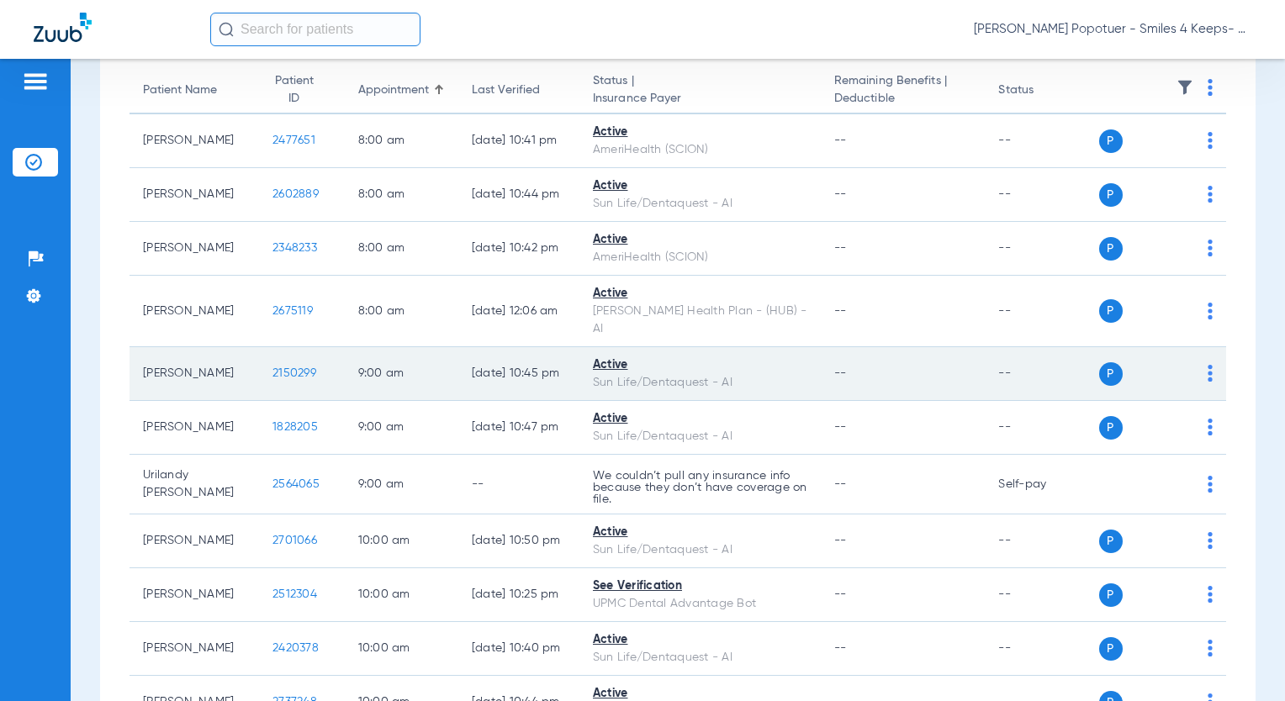
scroll to position [168, 0]
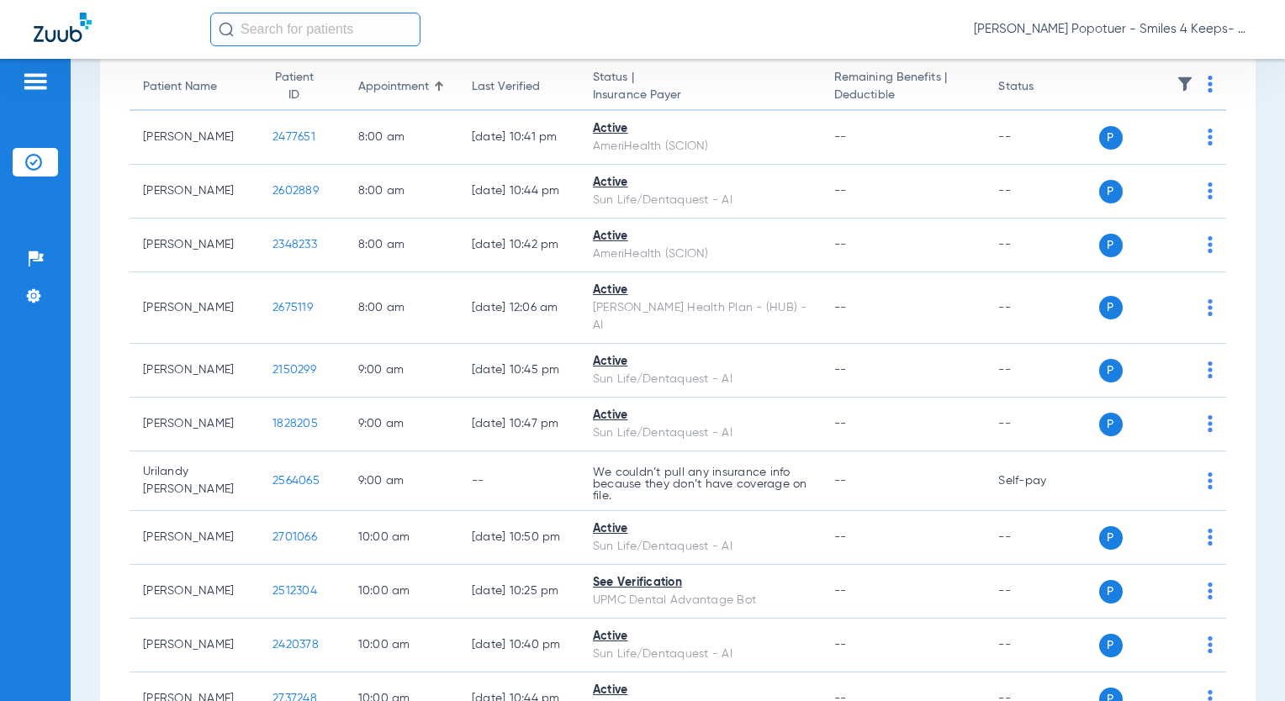
click at [1176, 22] on span "[PERSON_NAME] Popotuer - Smiles 4 Keeps- Allentown OS | Abra Dental" at bounding box center [1112, 29] width 277 height 17
click at [1178, 57] on span "Account Selection" at bounding box center [1188, 60] width 94 height 12
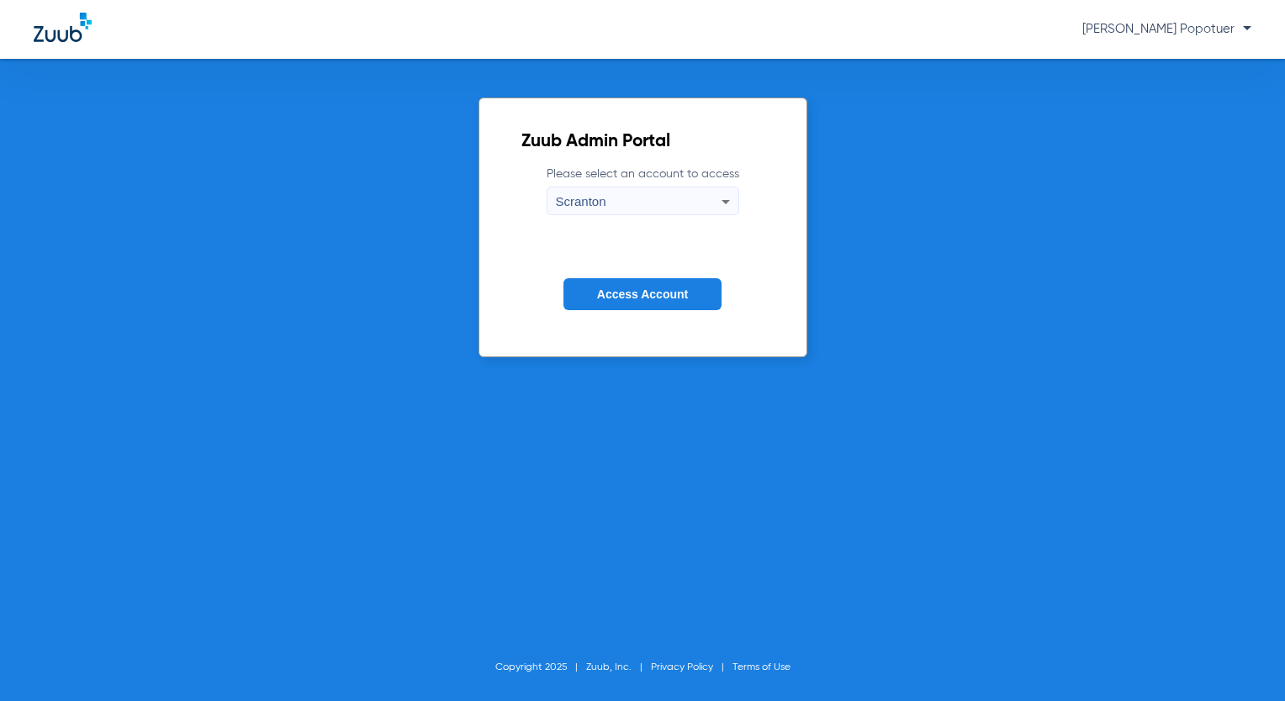
click at [679, 200] on div "Scranton" at bounding box center [639, 201] width 166 height 29
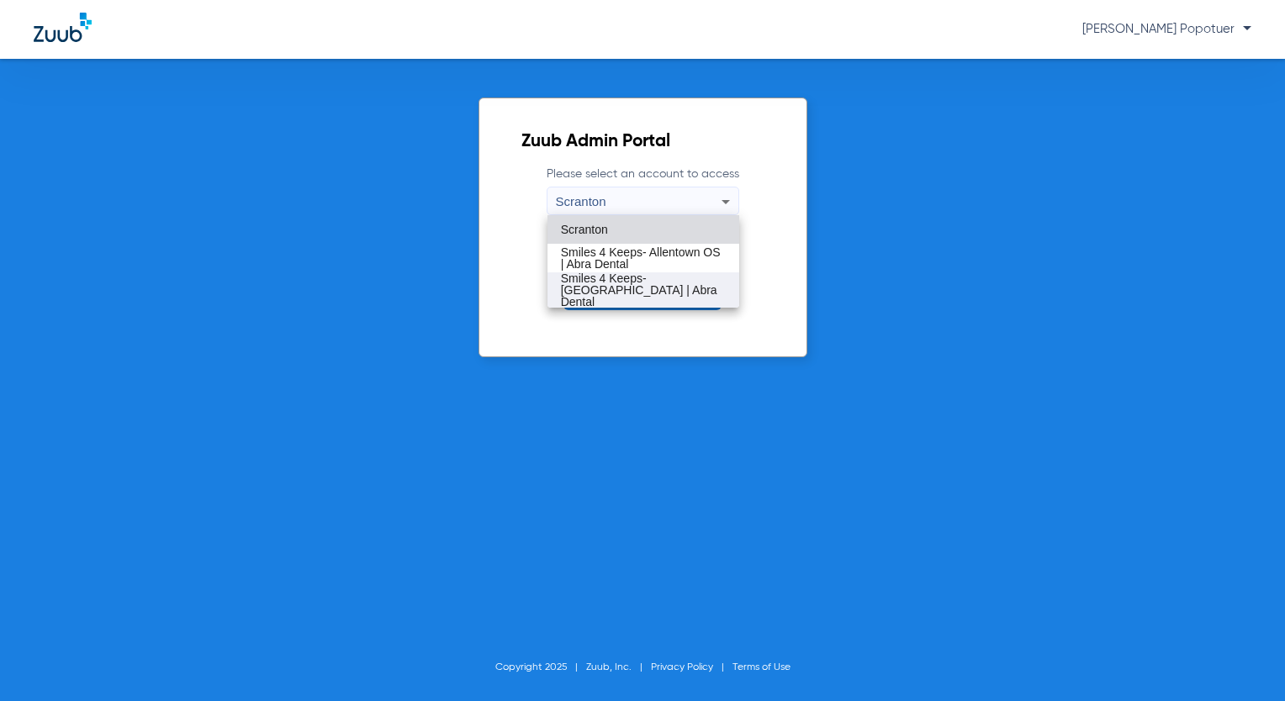
click at [683, 288] on span "Smiles 4 Keeps- [GEOGRAPHIC_DATA] | Abra Dental" at bounding box center [643, 289] width 165 height 35
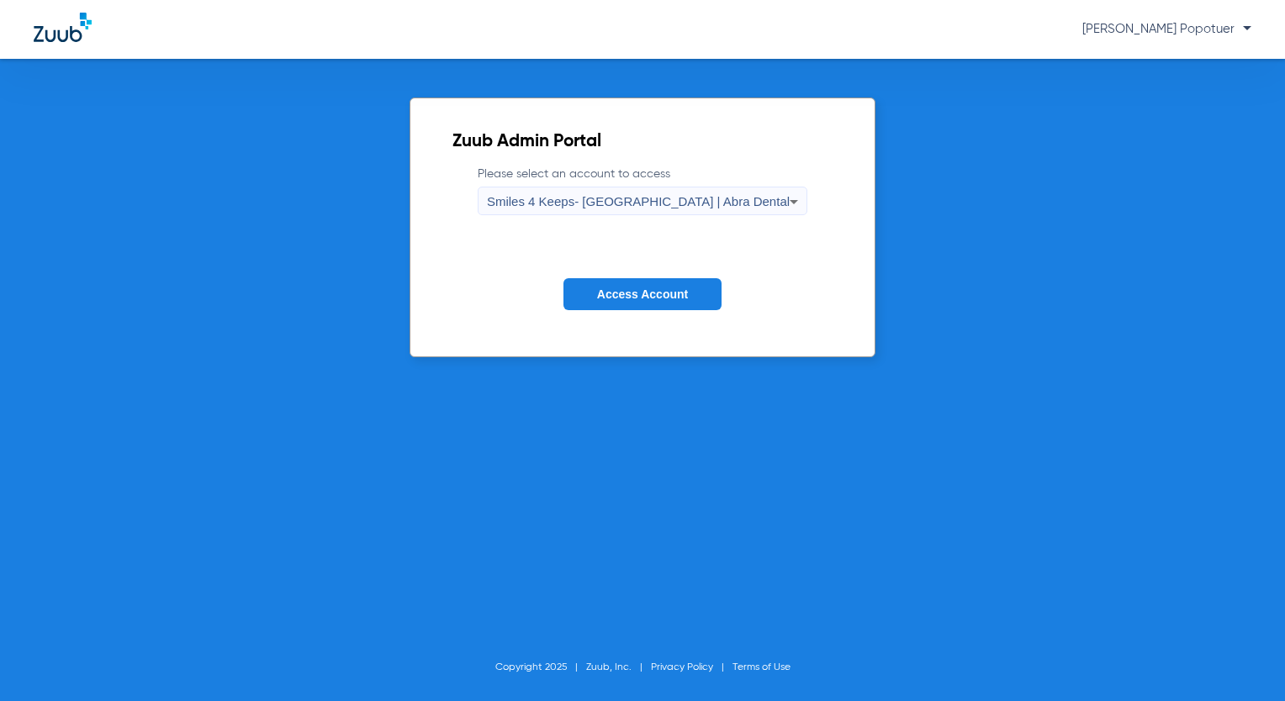
click at [678, 293] on span "Access Account" at bounding box center [642, 294] width 91 height 13
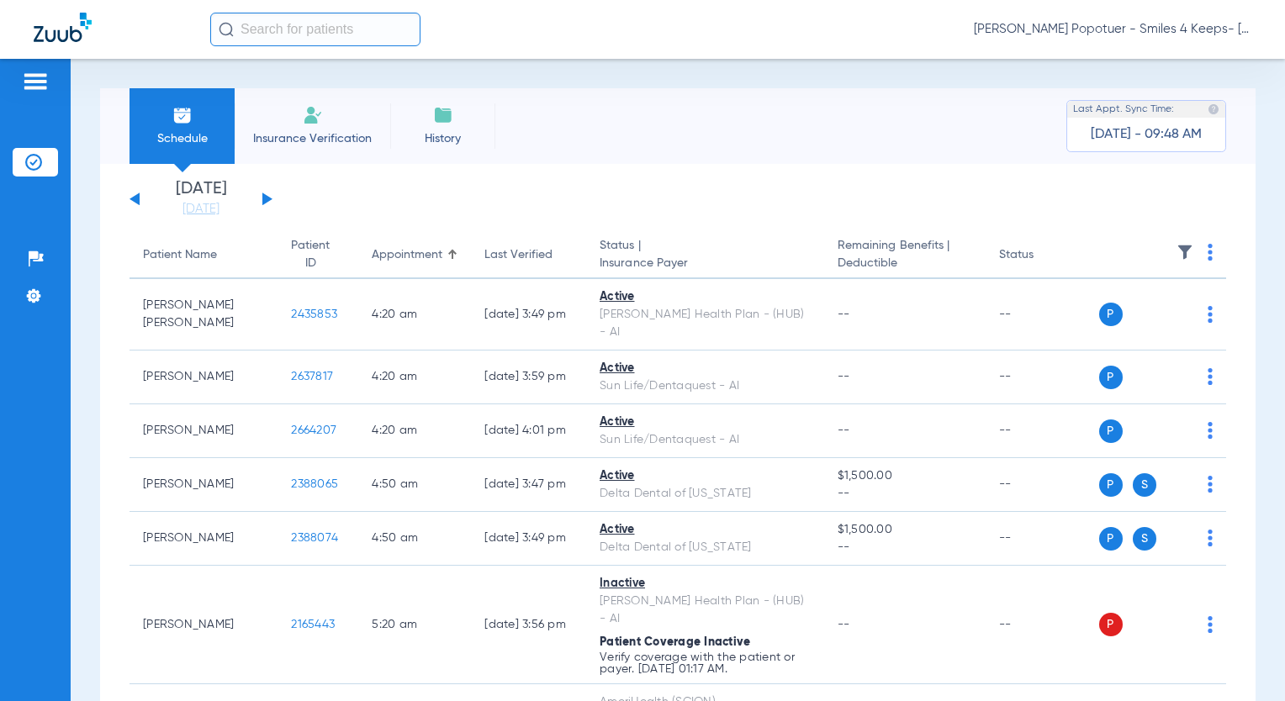
click at [1138, 22] on span "[PERSON_NAME] Popotuer - Smiles 4 Keeps- [GEOGRAPHIC_DATA] | Abra Dental" at bounding box center [1112, 29] width 277 height 17
click at [1163, 58] on span "Account Selection" at bounding box center [1188, 60] width 94 height 12
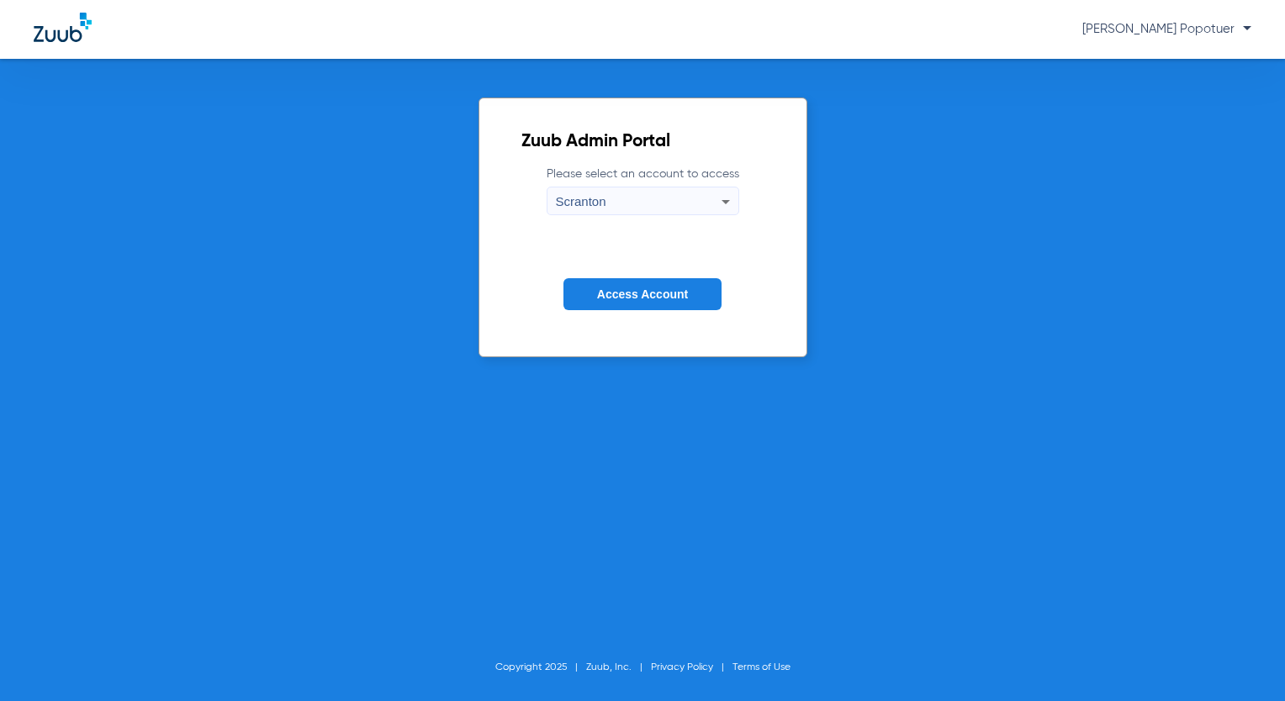
click at [637, 211] on div "Scranton" at bounding box center [639, 201] width 166 height 29
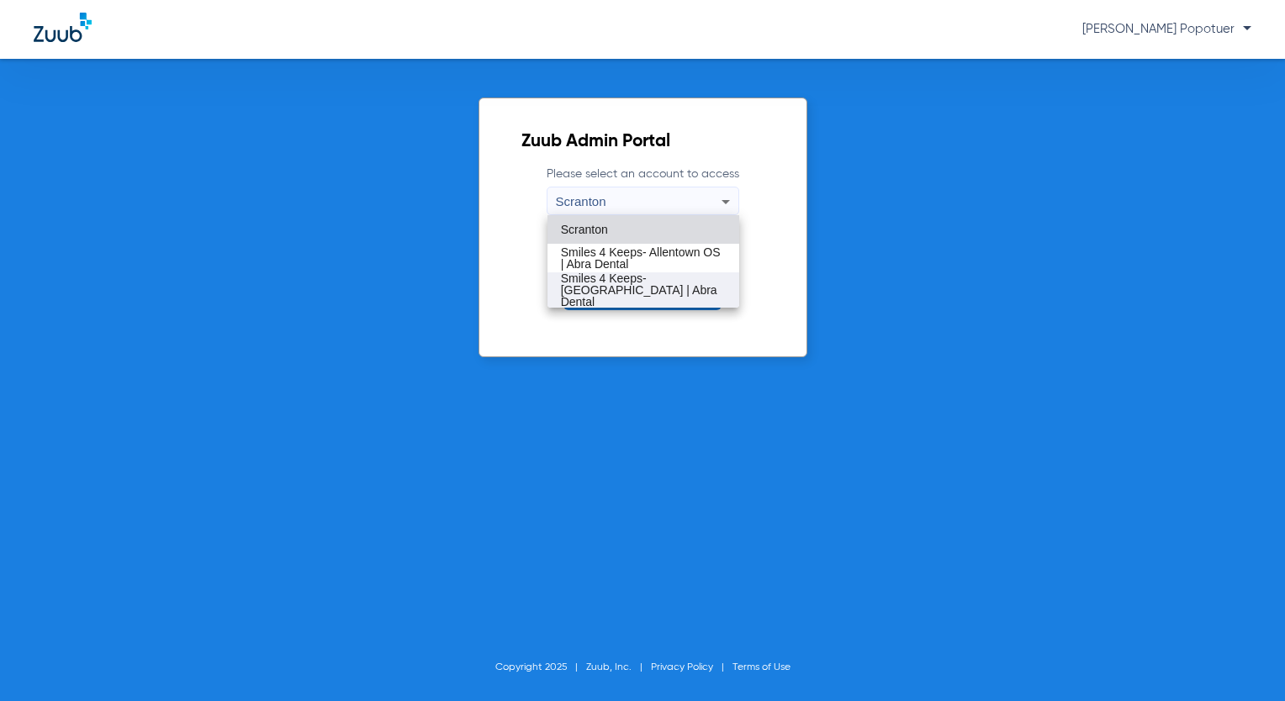
click at [680, 289] on span "Smiles 4 Keeps- [GEOGRAPHIC_DATA] | Abra Dental" at bounding box center [643, 289] width 165 height 35
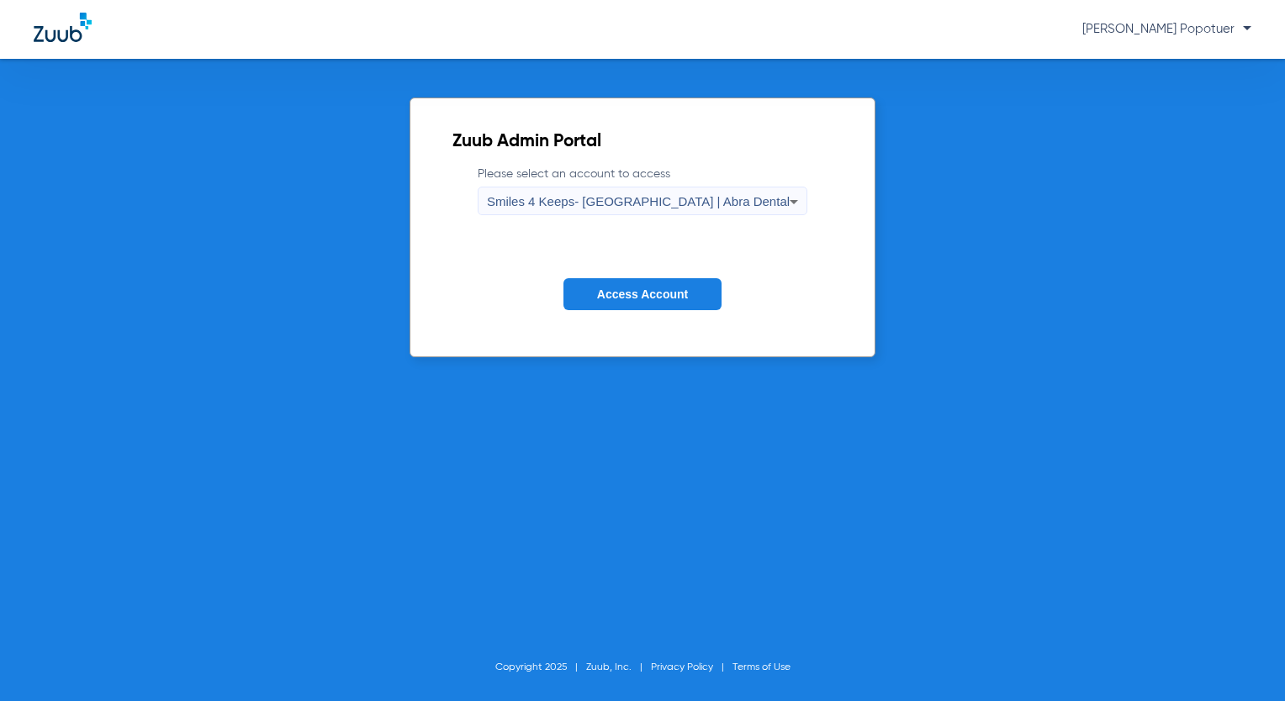
click at [675, 297] on span "Access Account" at bounding box center [642, 294] width 91 height 13
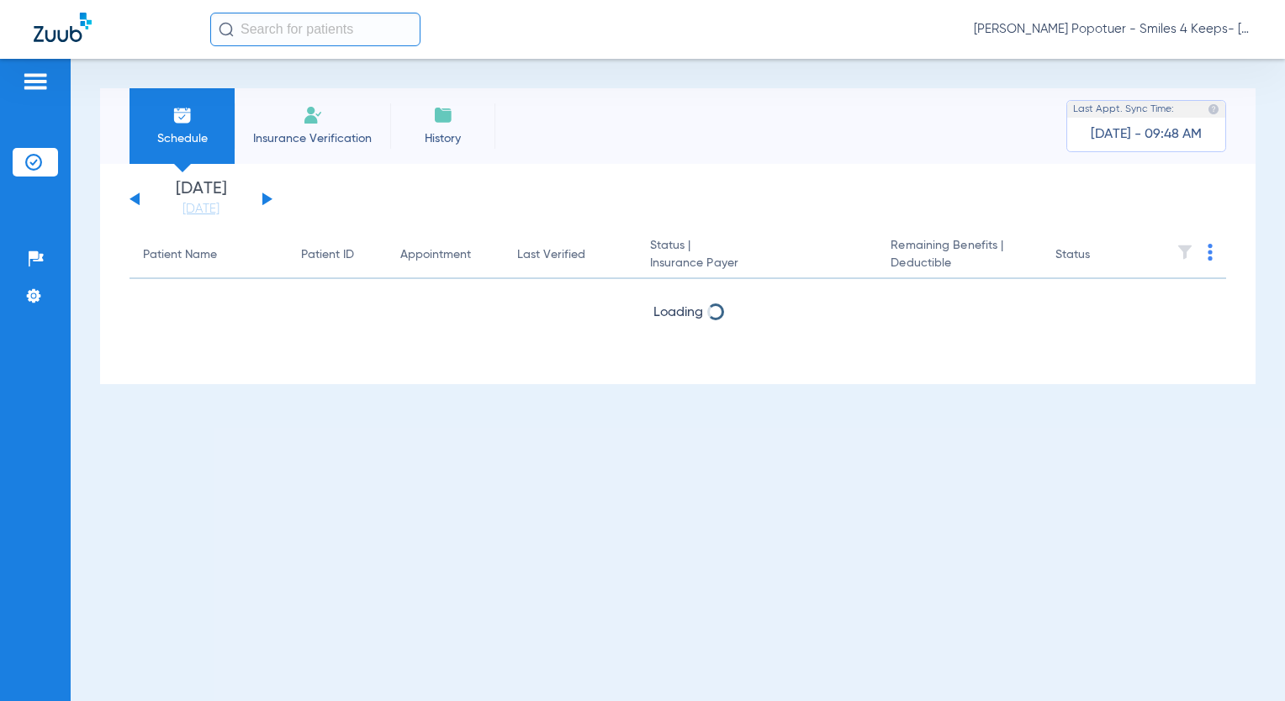
click at [270, 199] on button at bounding box center [267, 199] width 10 height 13
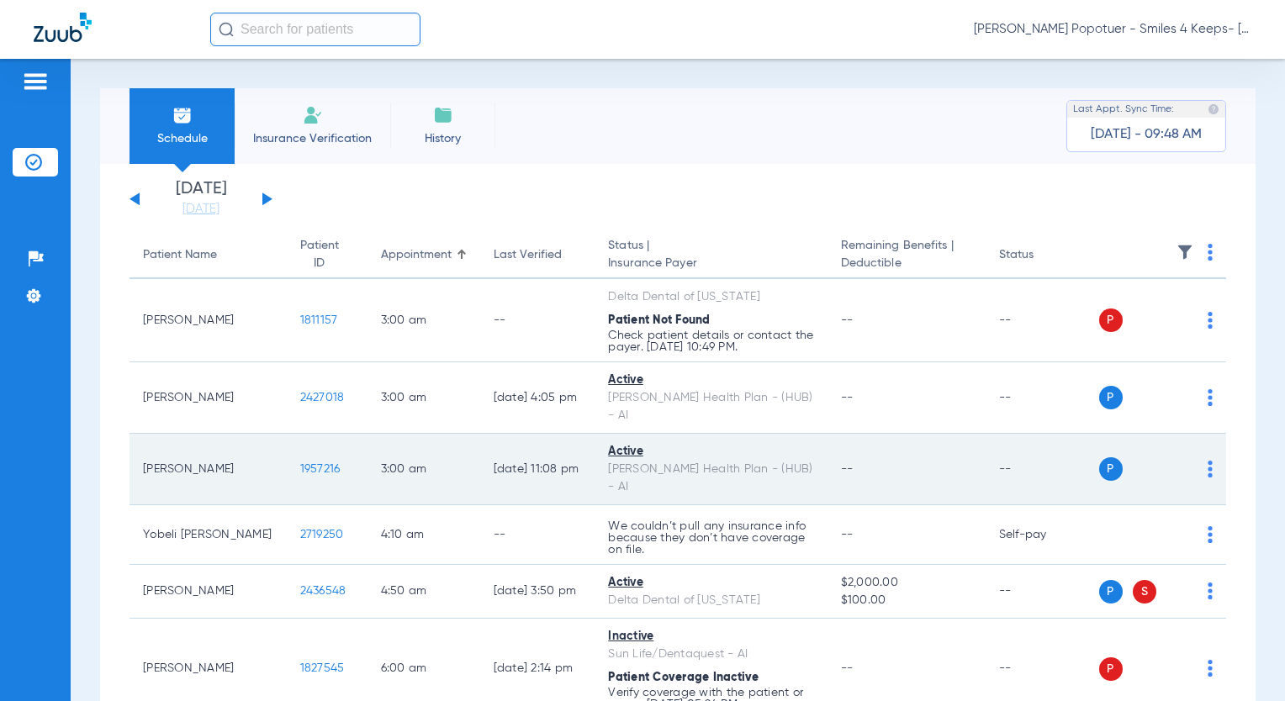
scroll to position [84, 0]
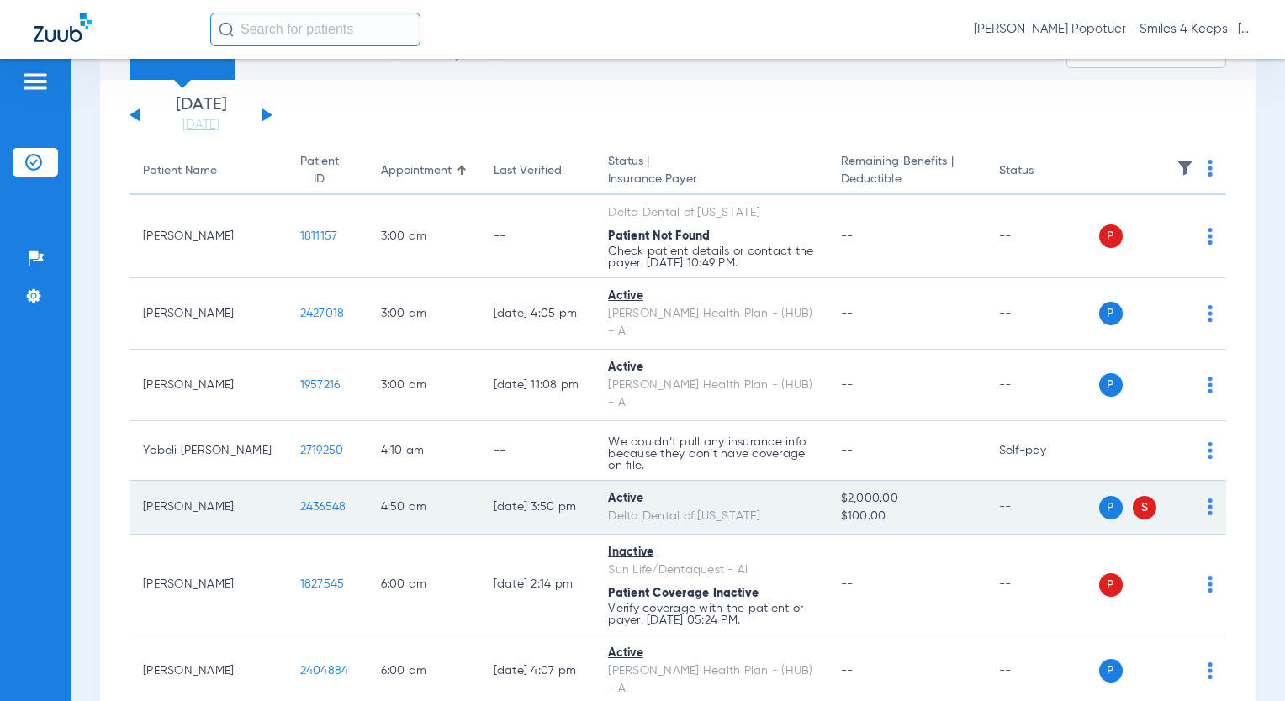
drag, startPoint x: 255, startPoint y: 473, endPoint x: 306, endPoint y: 483, distance: 52.3
click at [306, 483] on td "2436548" at bounding box center [327, 508] width 81 height 54
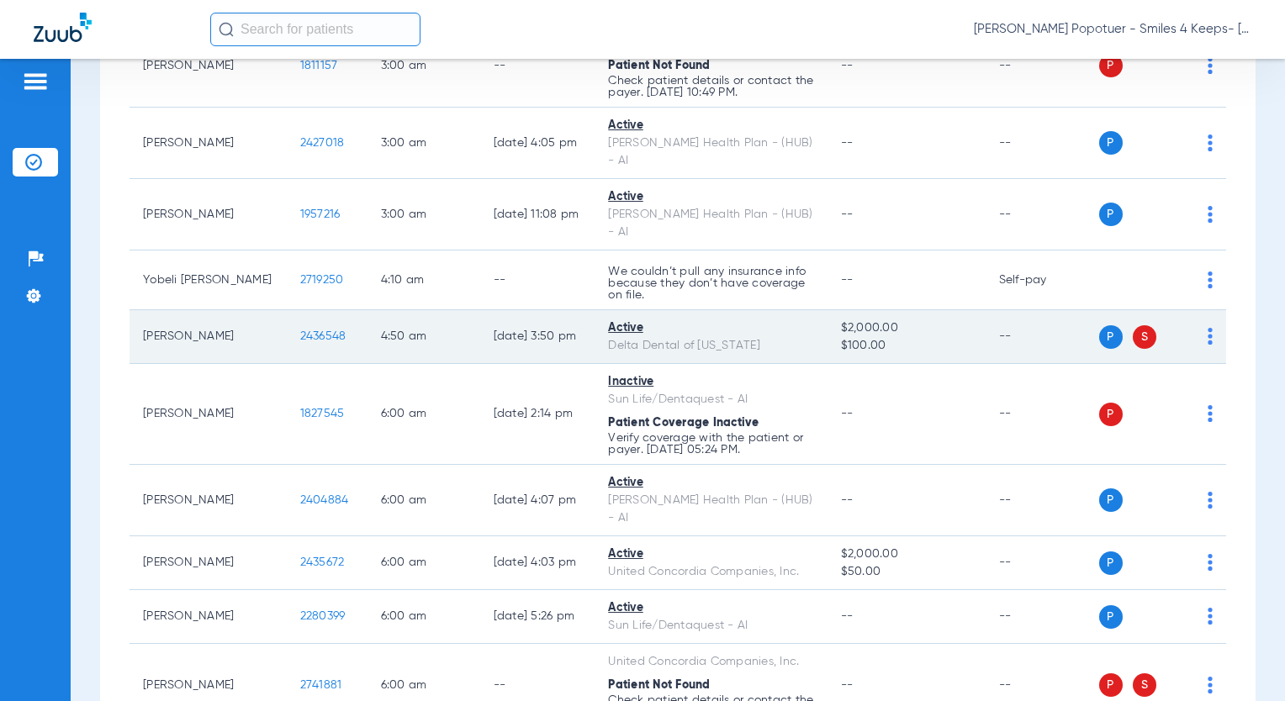
scroll to position [336, 0]
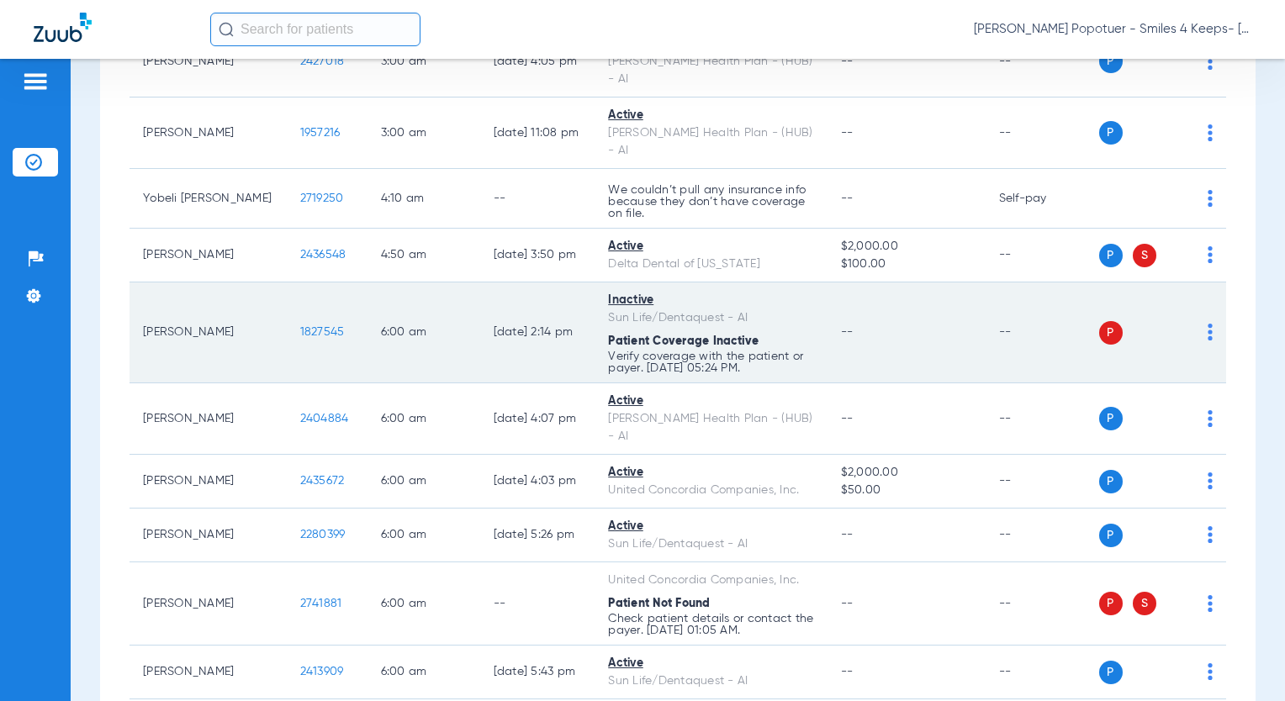
click at [369, 318] on td "6:00 AM" at bounding box center [423, 333] width 113 height 101
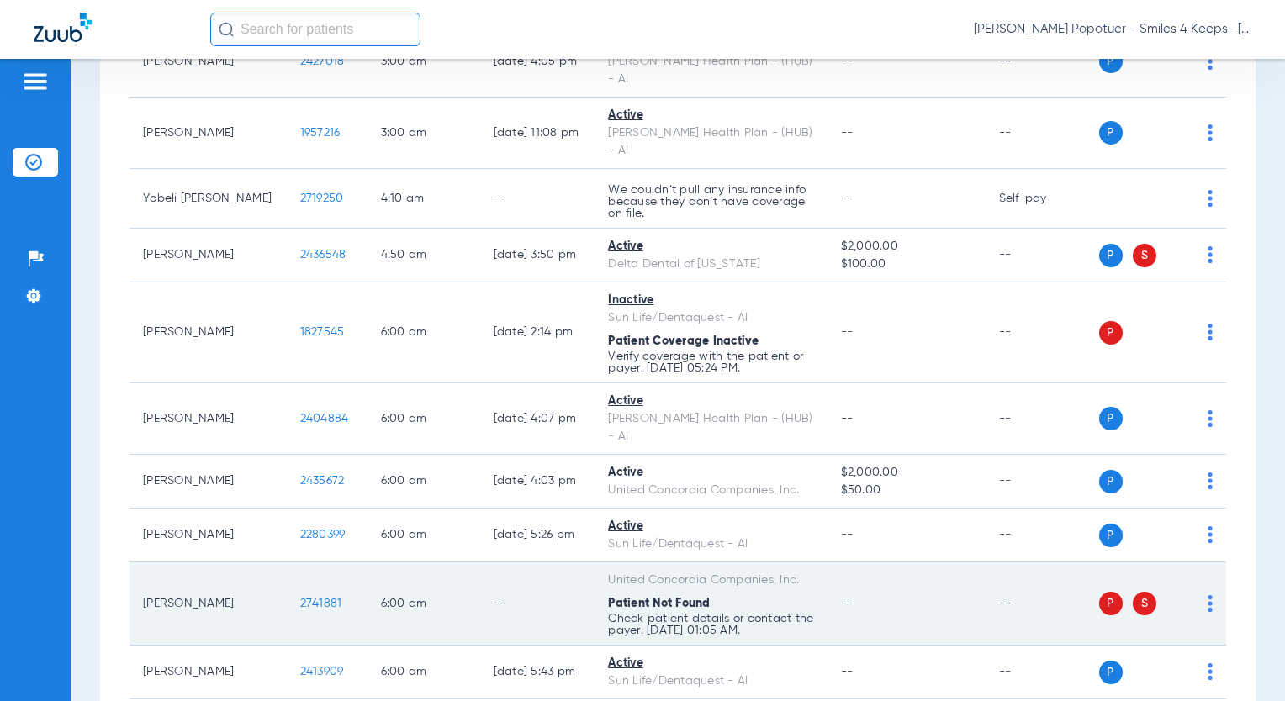
click at [424, 562] on td "6:00 AM" at bounding box center [423, 603] width 113 height 83
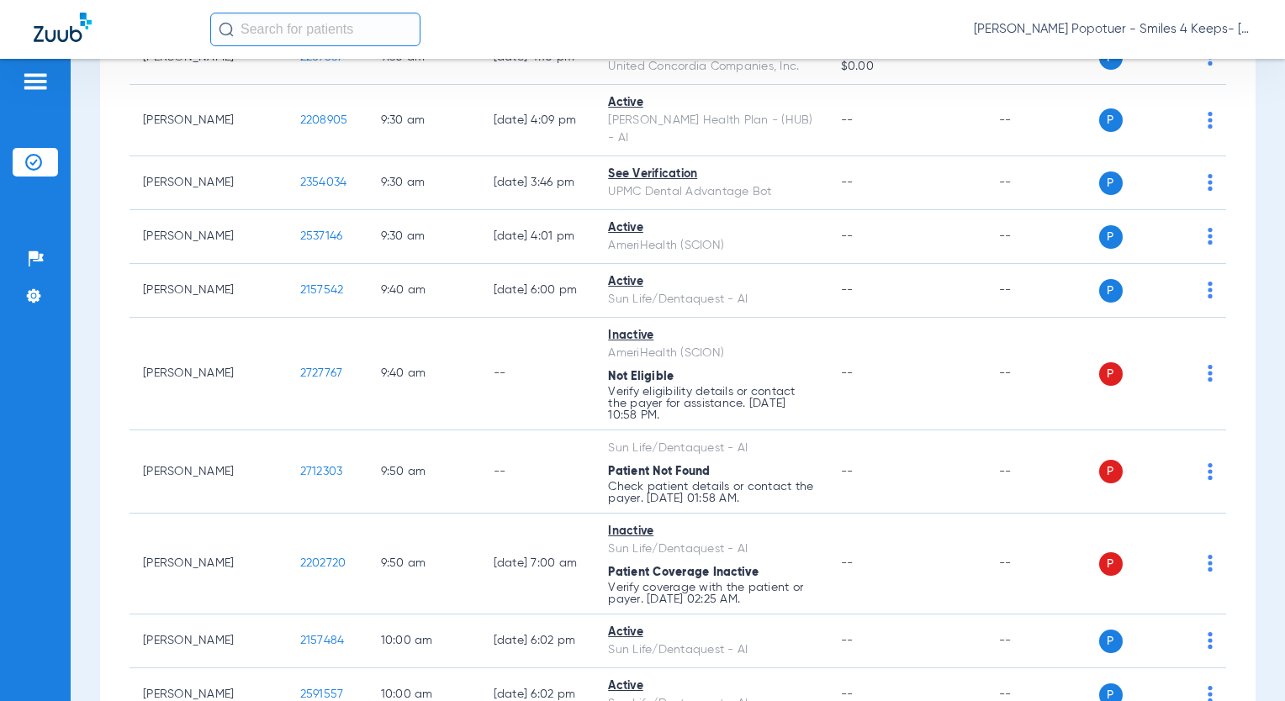
scroll to position [3868, 0]
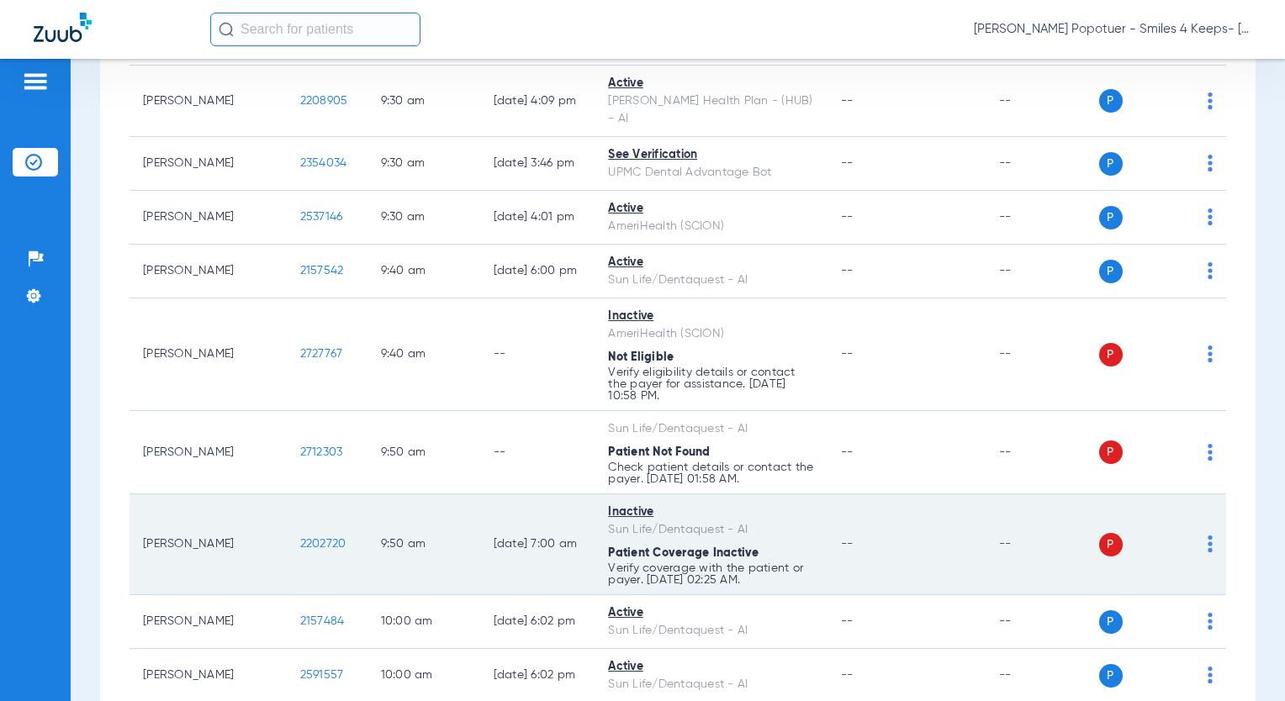
click at [322, 494] on td "2202720" at bounding box center [327, 544] width 81 height 101
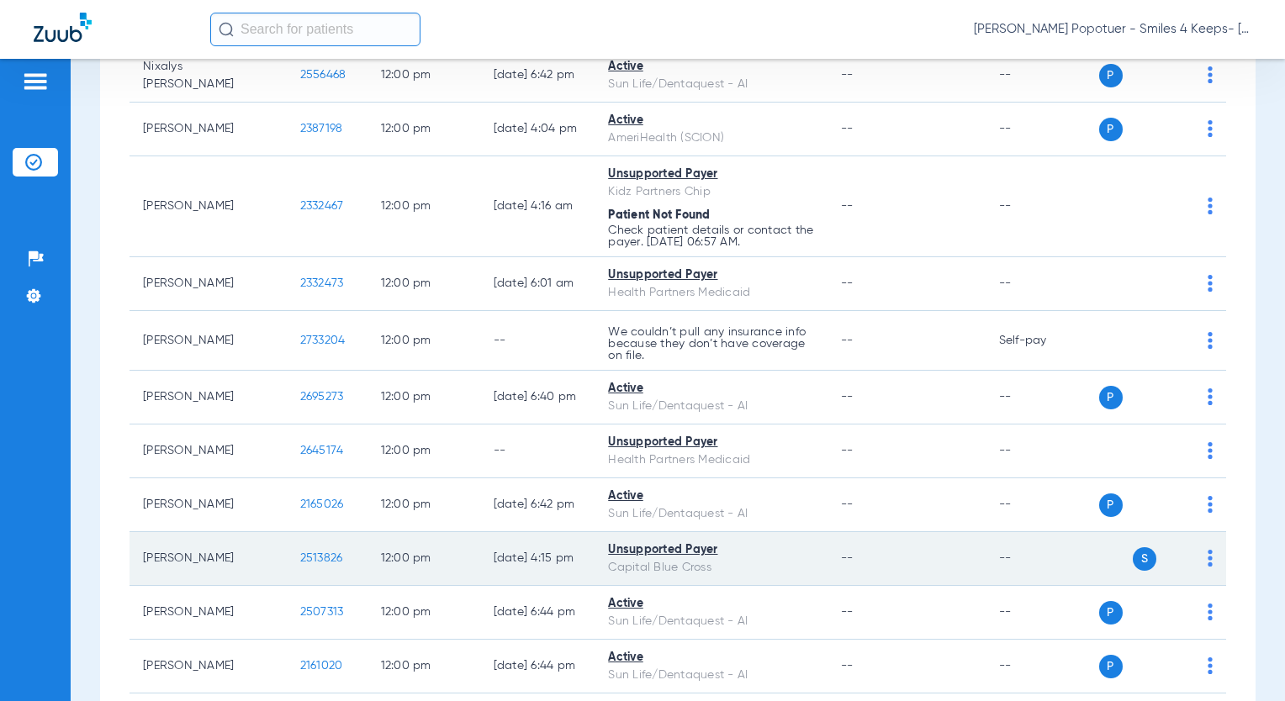
scroll to position [10426, 0]
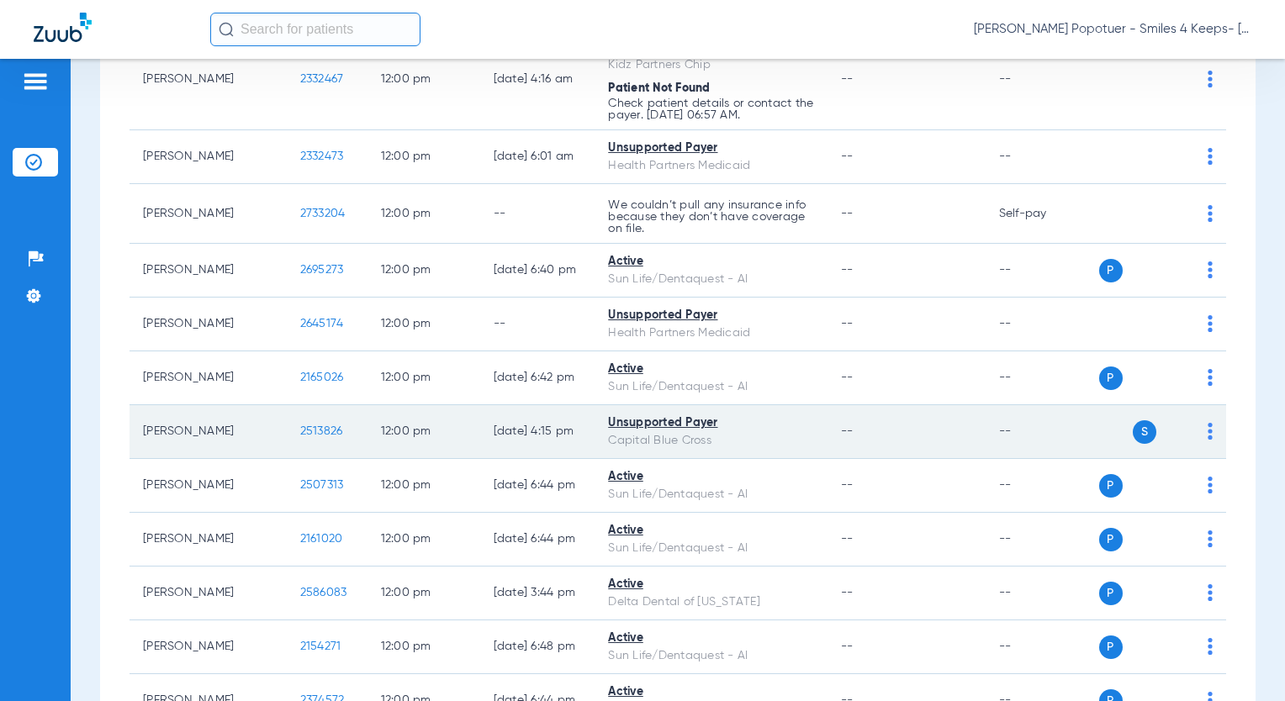
drag, startPoint x: 273, startPoint y: 298, endPoint x: 289, endPoint y: 298, distance: 16.0
click at [300, 405] on td "2513826" at bounding box center [327, 432] width 81 height 54
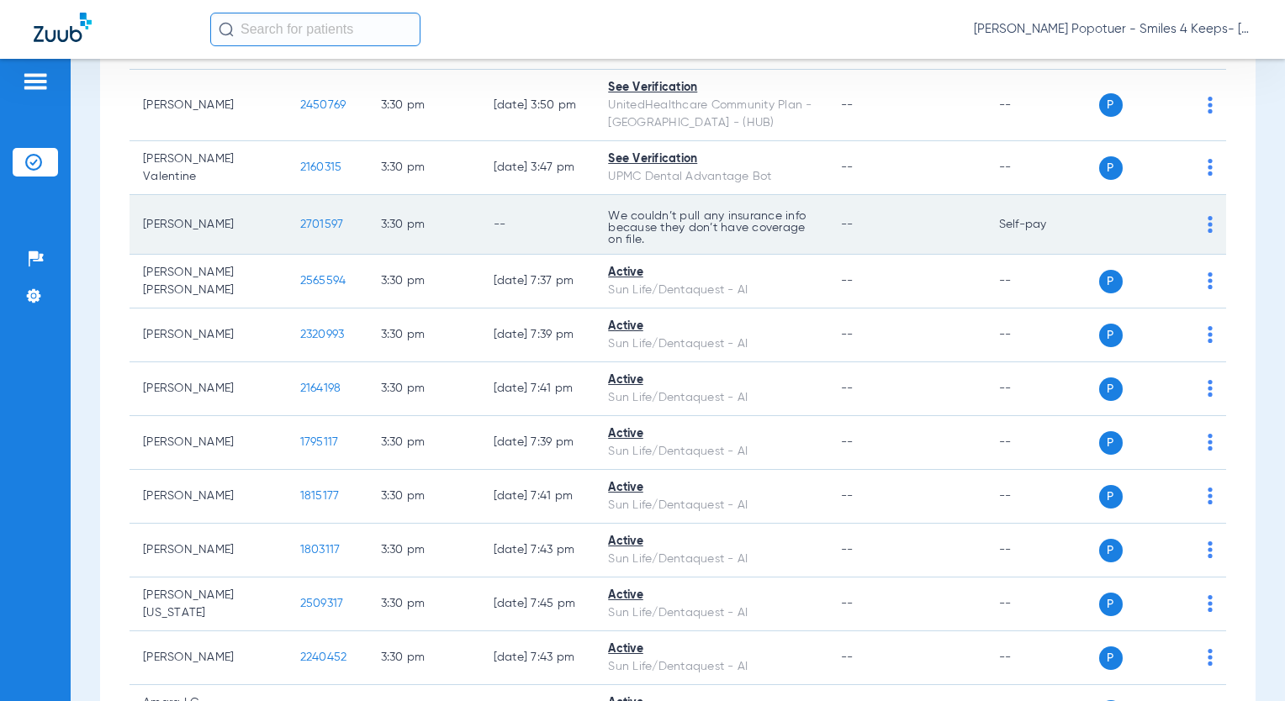
scroll to position [16943, 0]
